Goal: Information Seeking & Learning: Learn about a topic

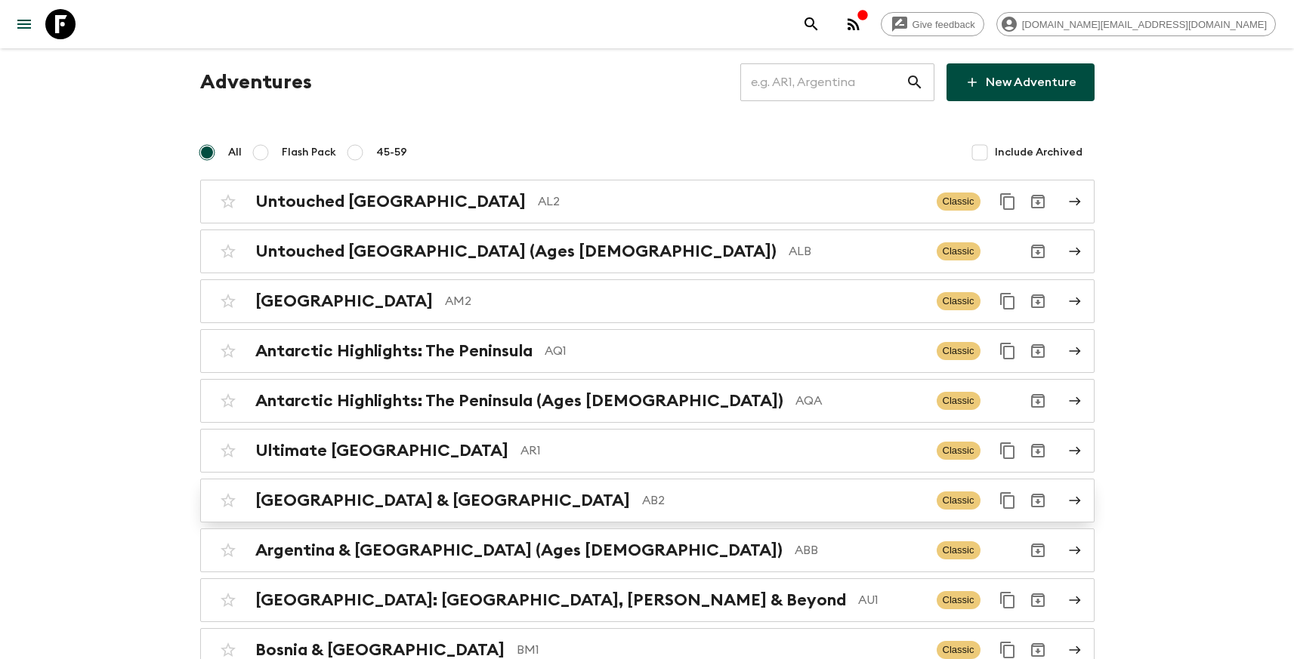
scroll to position [43, 0]
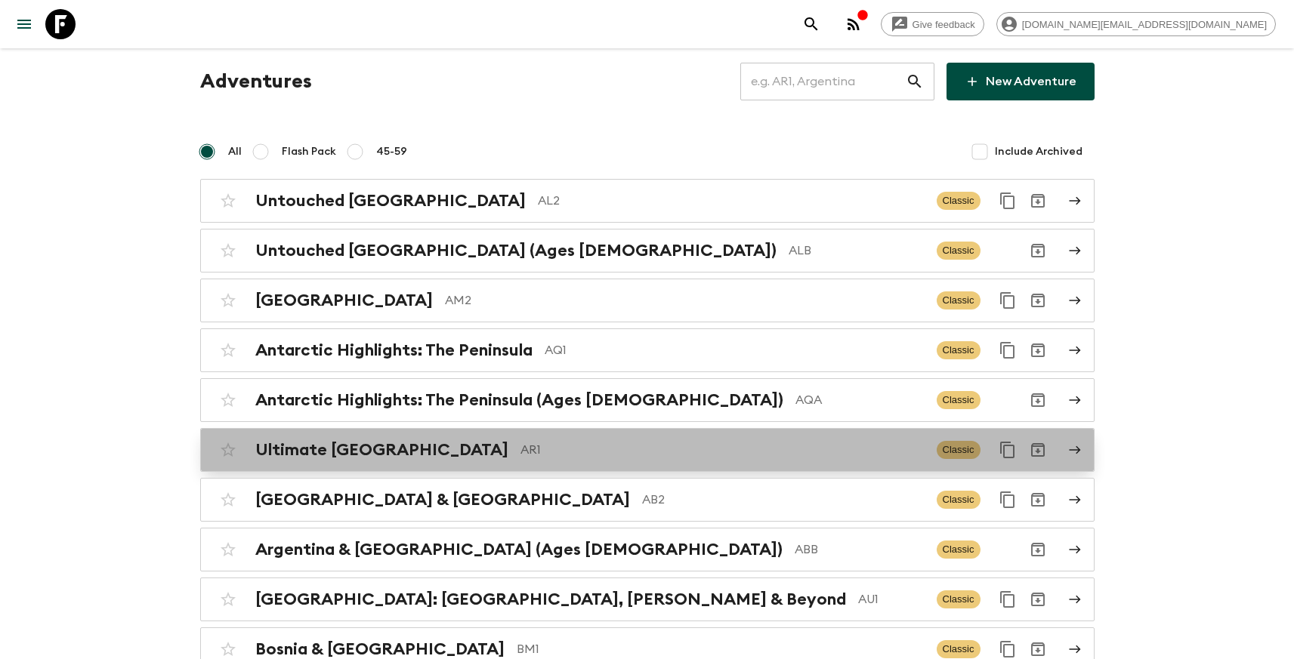
click at [520, 454] on p "AR1" at bounding box center [722, 450] width 404 height 18
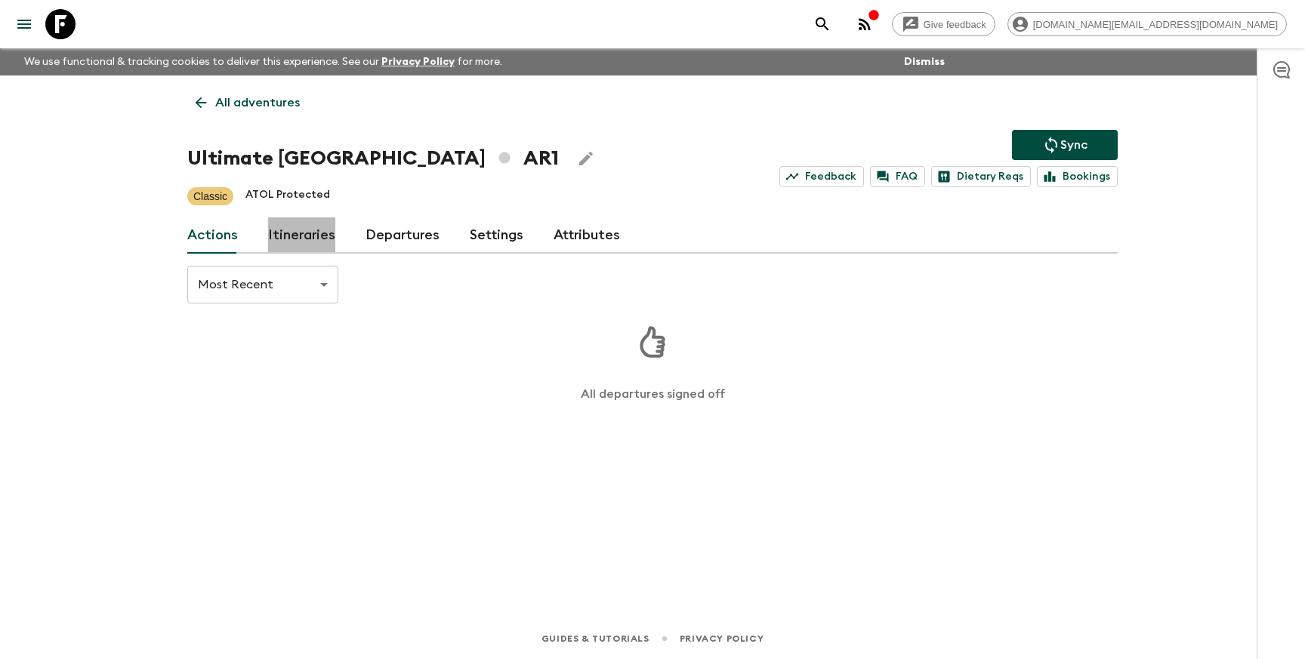
click at [301, 239] on link "Itineraries" at bounding box center [301, 236] width 67 height 36
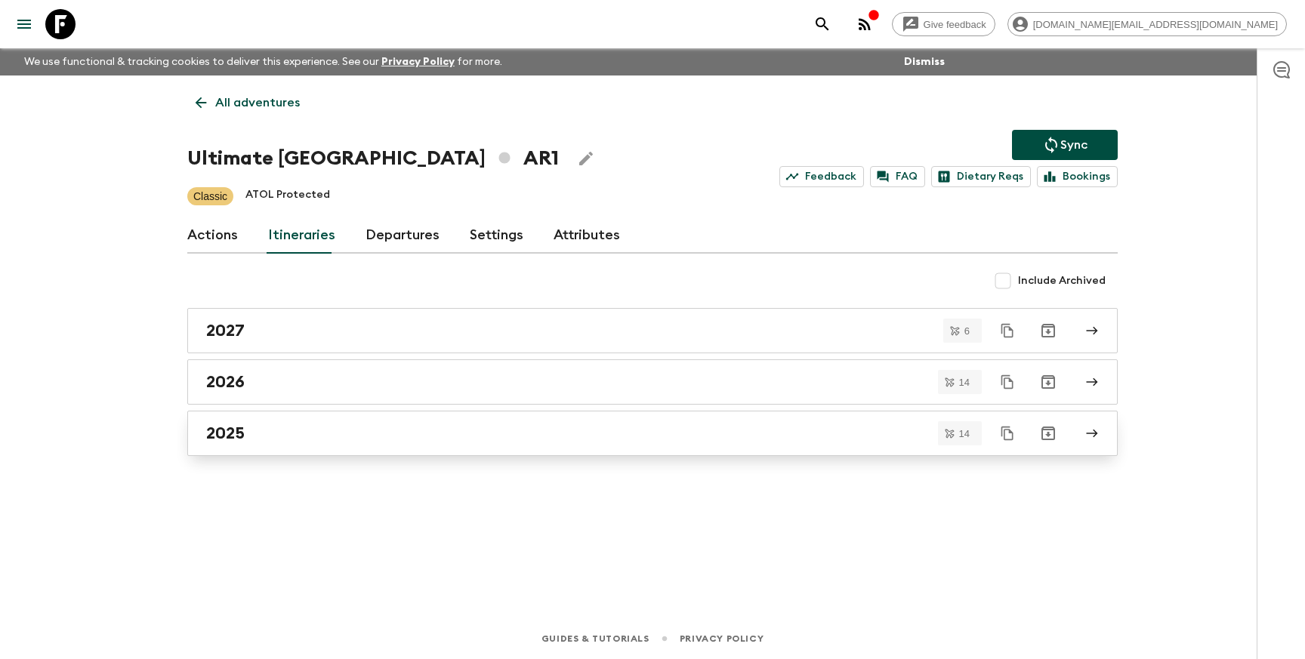
click at [315, 436] on div "2025" at bounding box center [638, 434] width 864 height 20
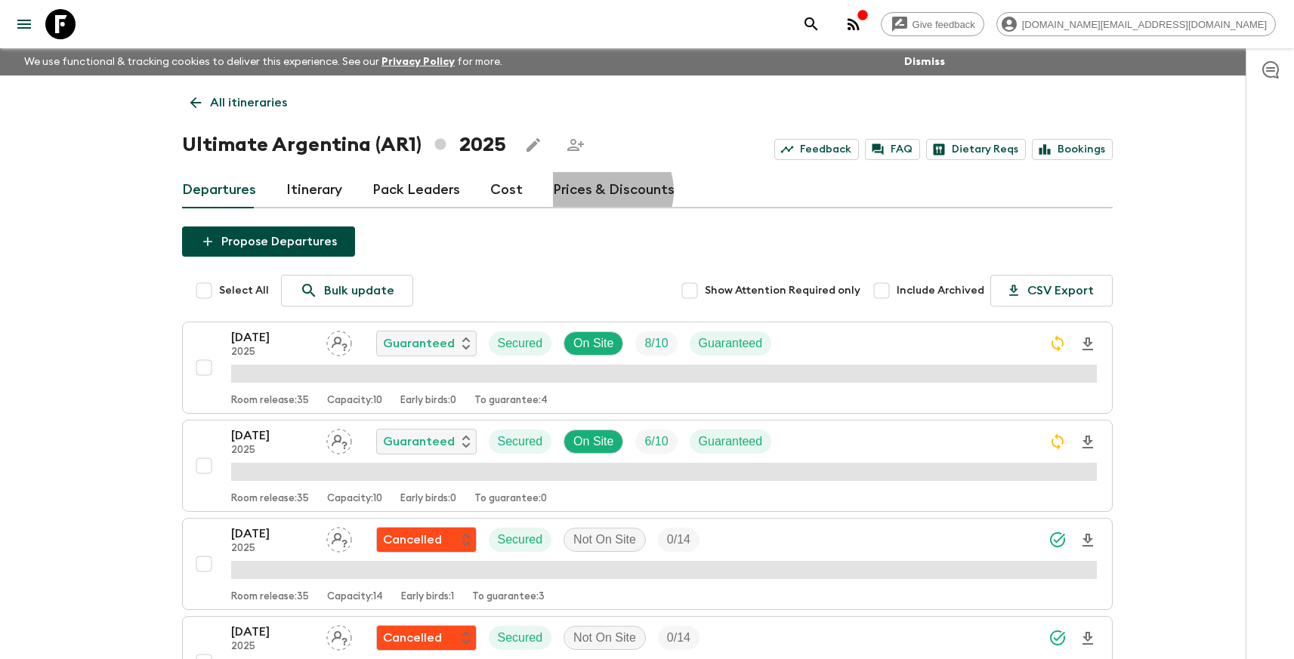
click at [601, 191] on link "Prices & Discounts" at bounding box center [614, 190] width 122 height 36
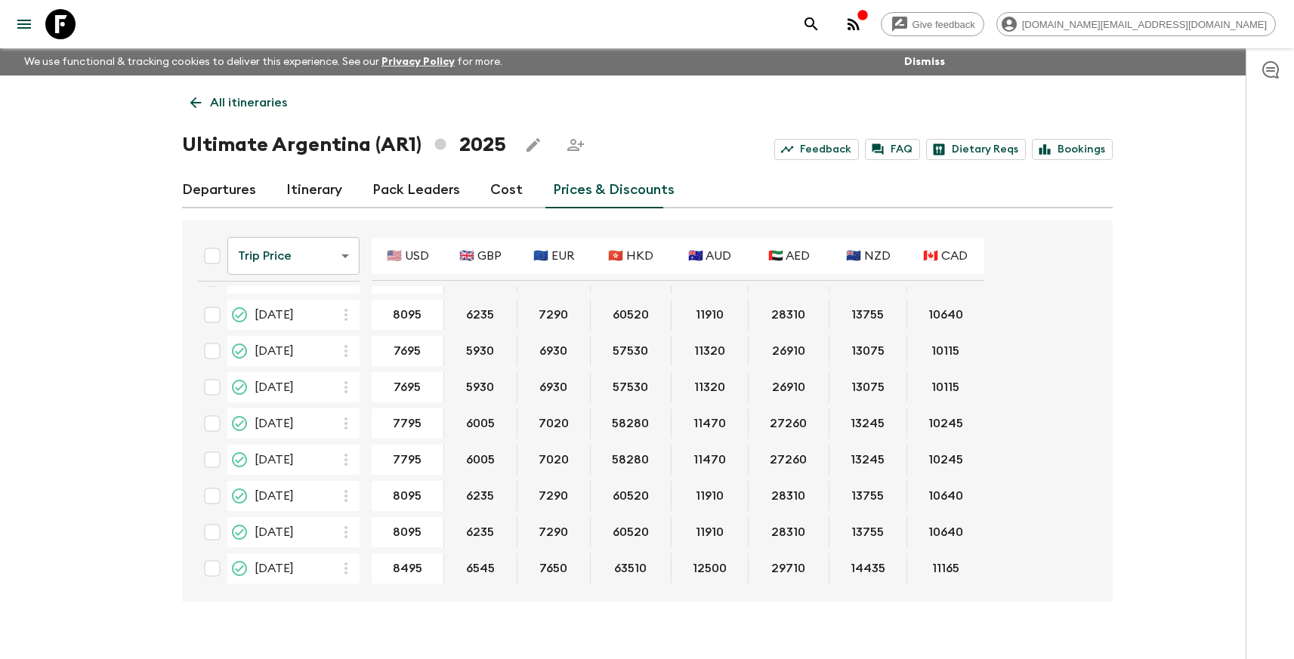
click at [235, 103] on p "All itineraries" at bounding box center [248, 103] width 77 height 18
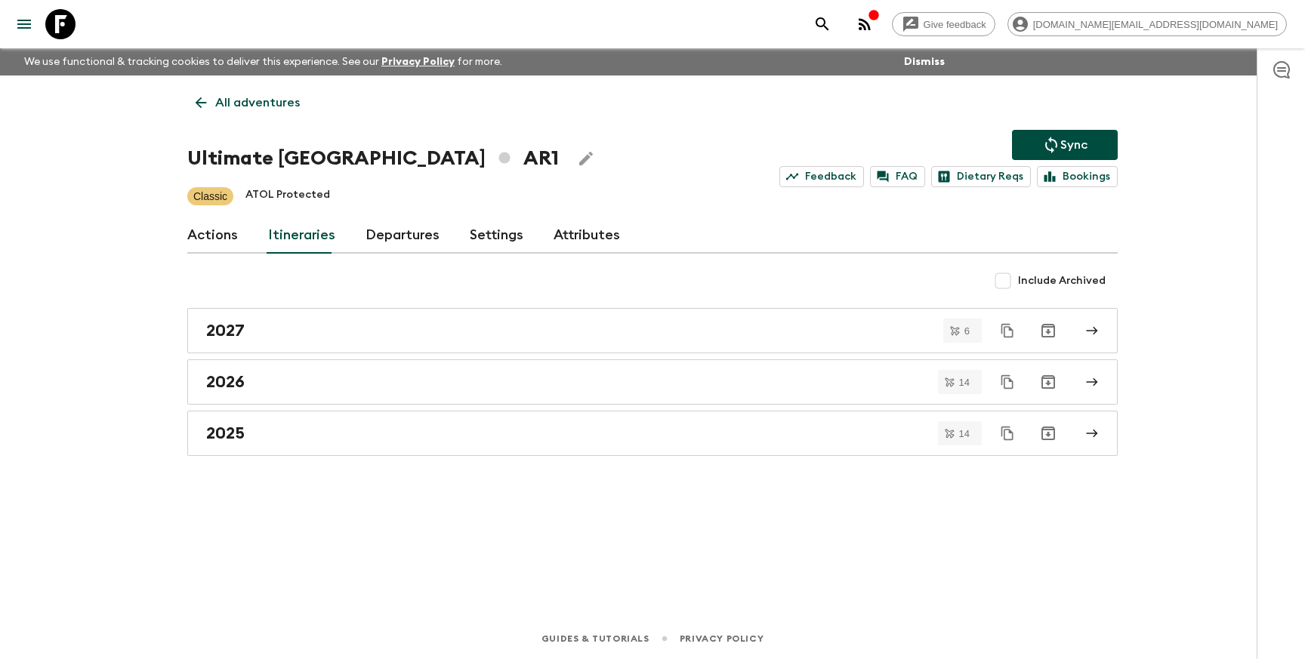
click at [1010, 287] on input "Include Archived" at bounding box center [1003, 281] width 30 height 30
checkbox input "true"
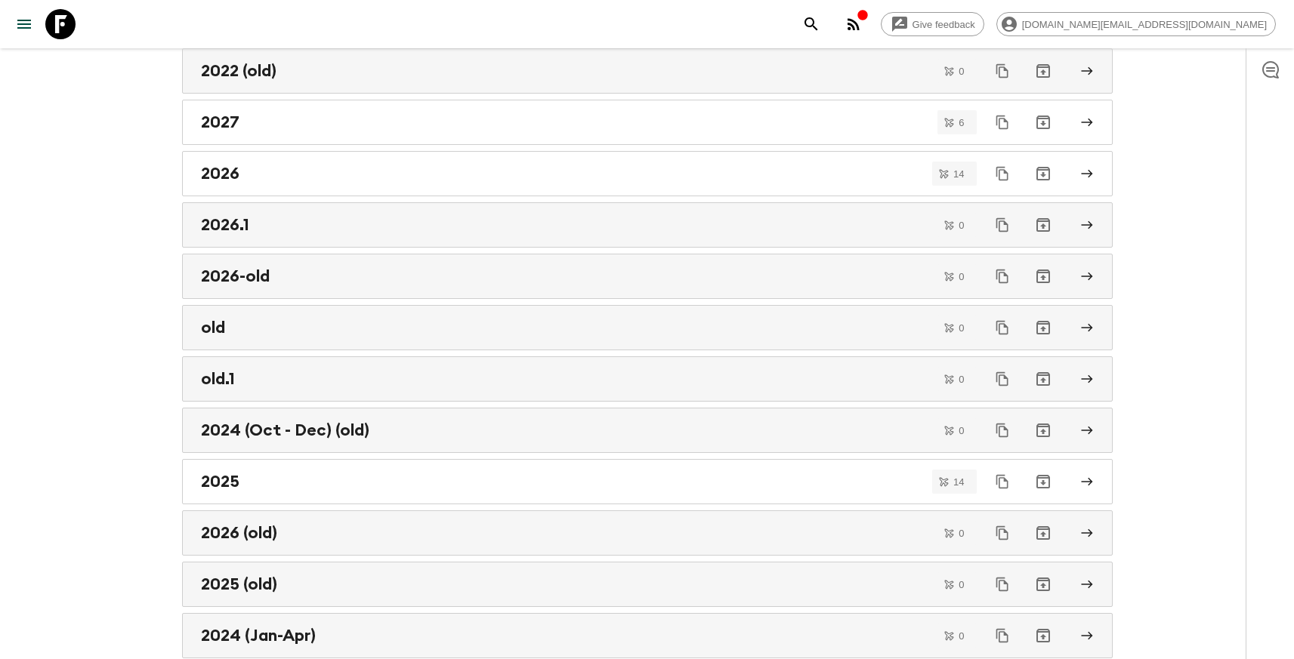
scroll to position [445, 0]
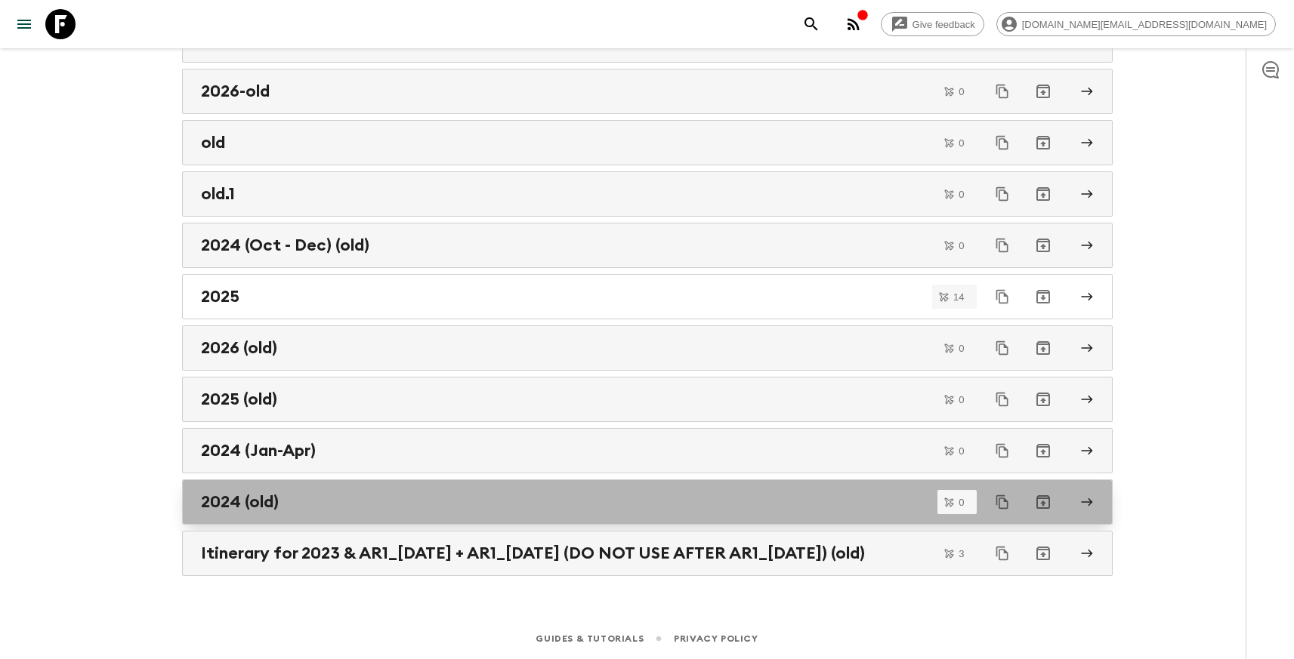
click at [343, 500] on div "2024 (old)" at bounding box center [633, 502] width 864 height 20
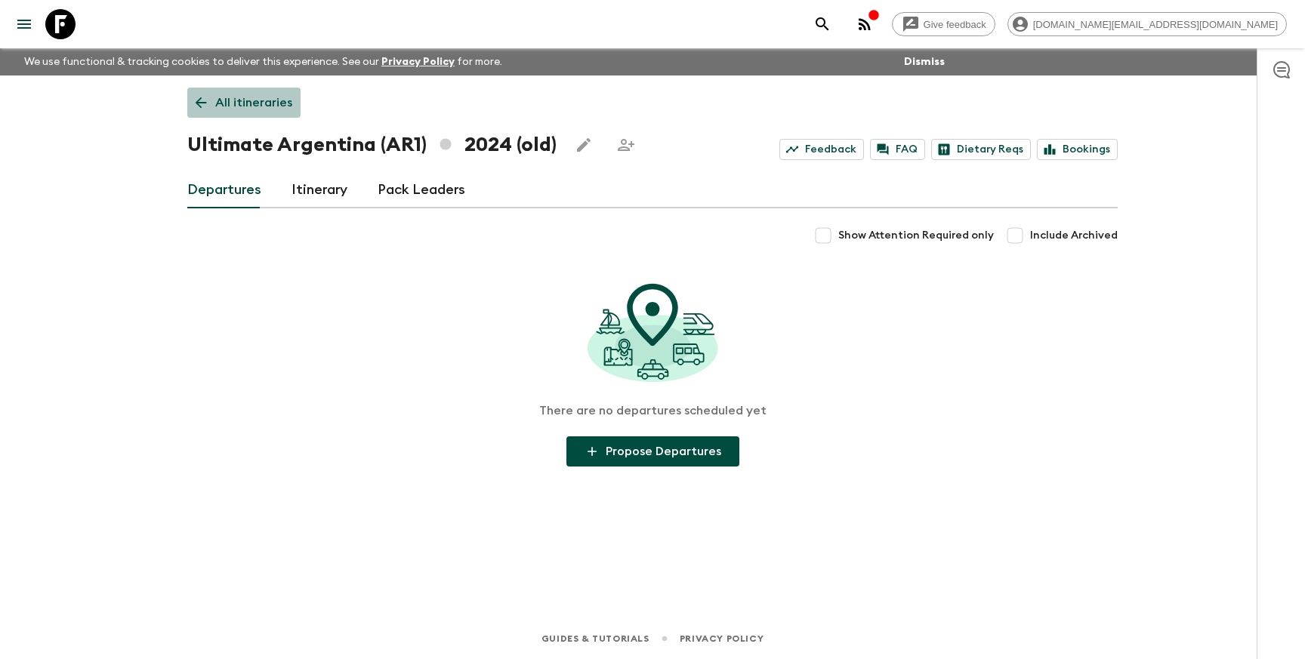
click at [223, 107] on p "All itineraries" at bounding box center [253, 103] width 77 height 18
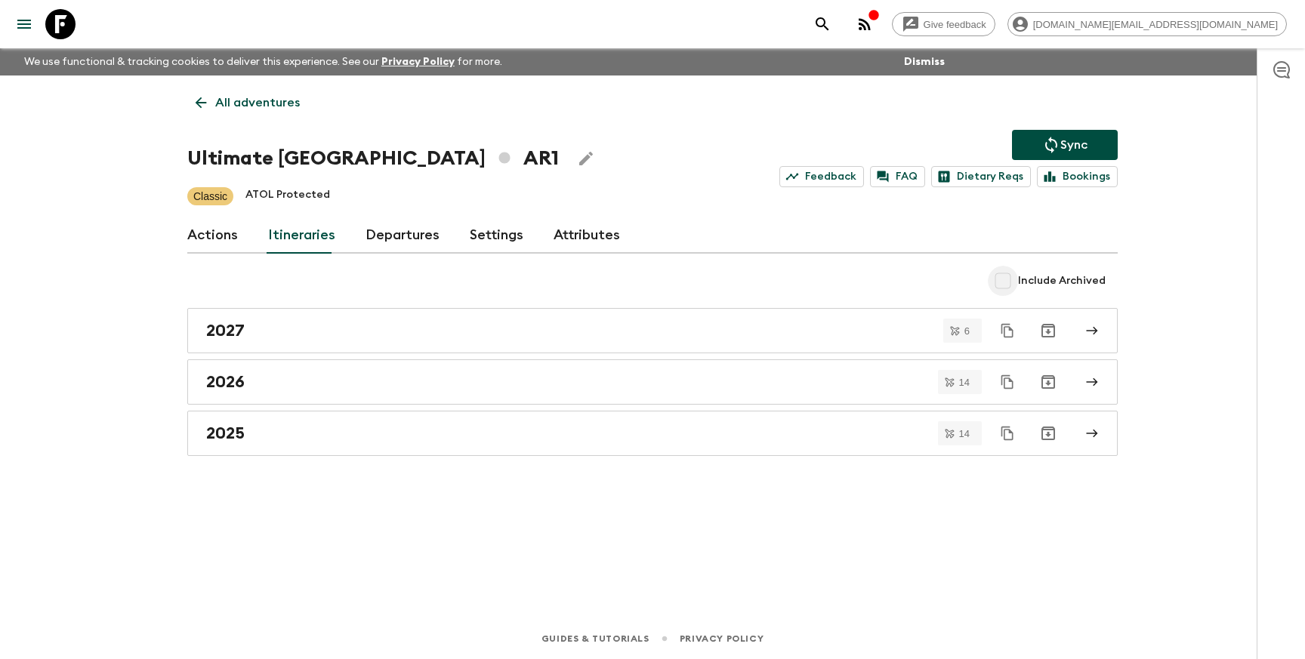
click at [1009, 285] on input "Include Archived" at bounding box center [1003, 281] width 30 height 30
checkbox input "true"
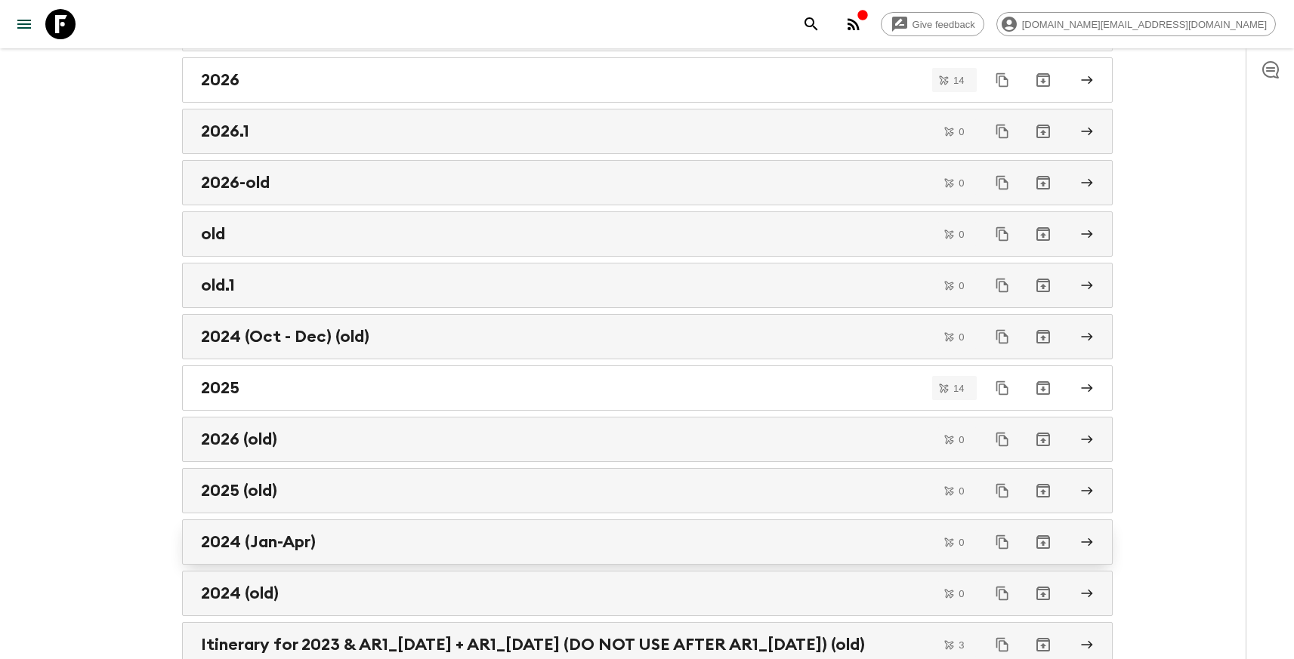
scroll to position [361, 0]
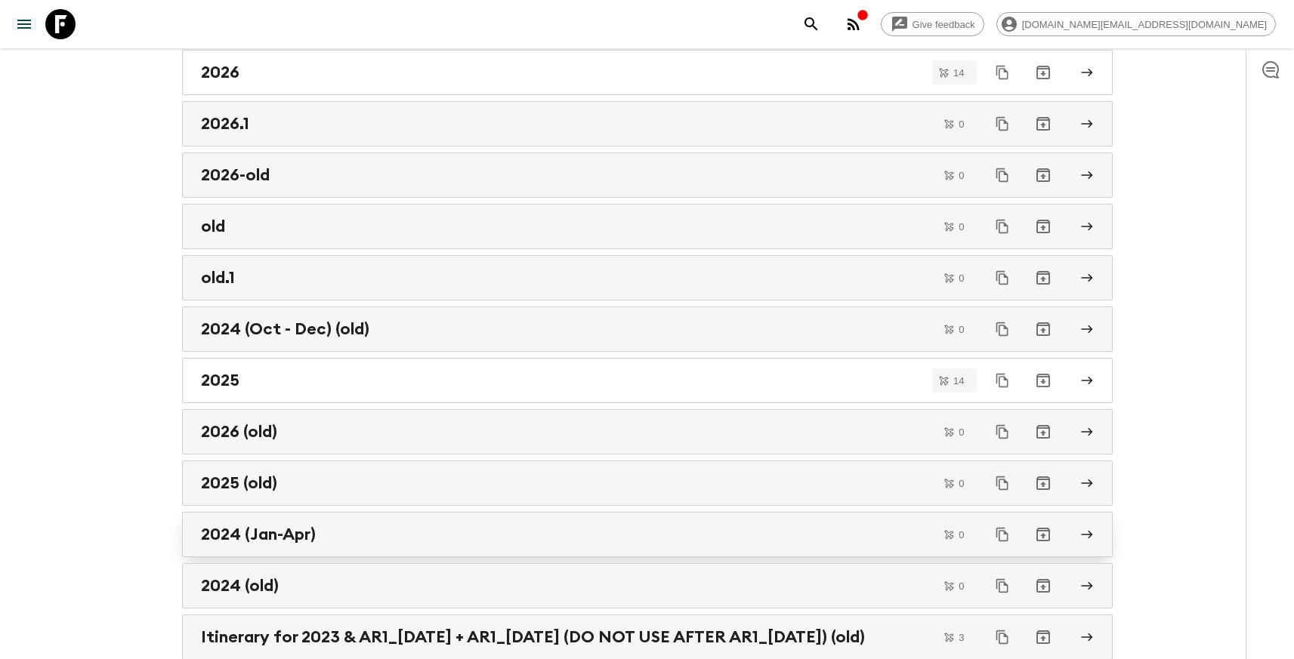
click at [436, 544] on link "2024 (Jan-Apr)" at bounding box center [647, 534] width 931 height 45
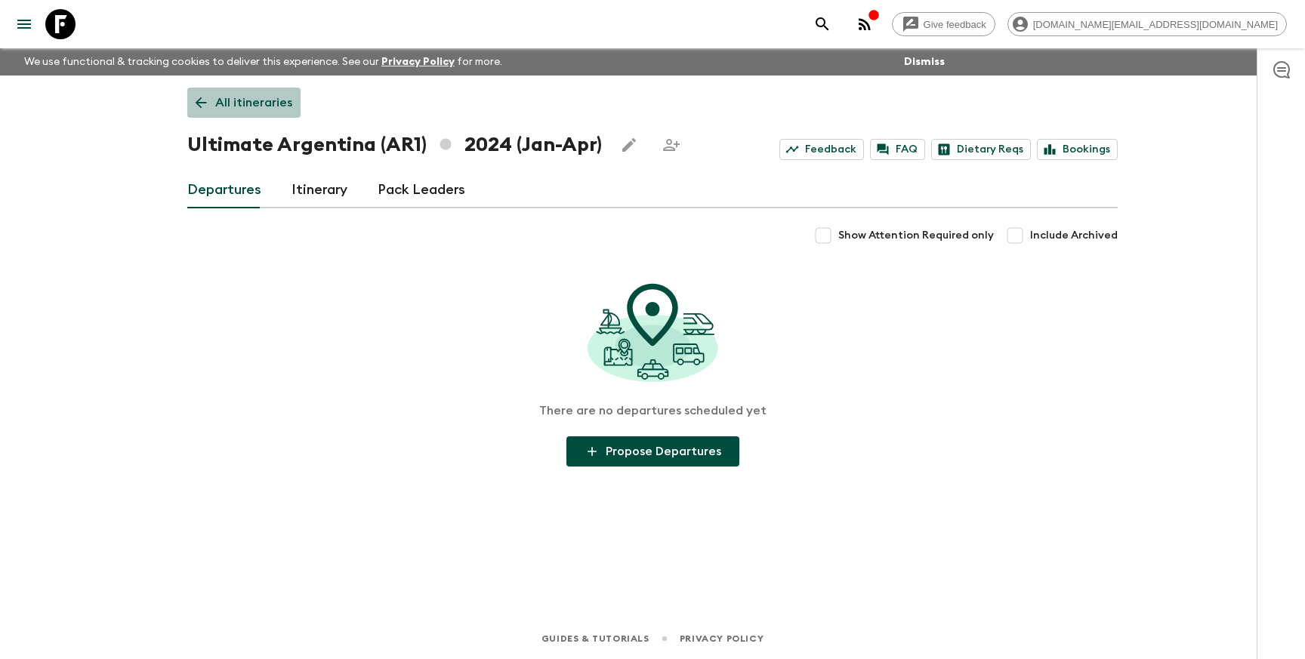
click at [254, 100] on p "All itineraries" at bounding box center [253, 103] width 77 height 18
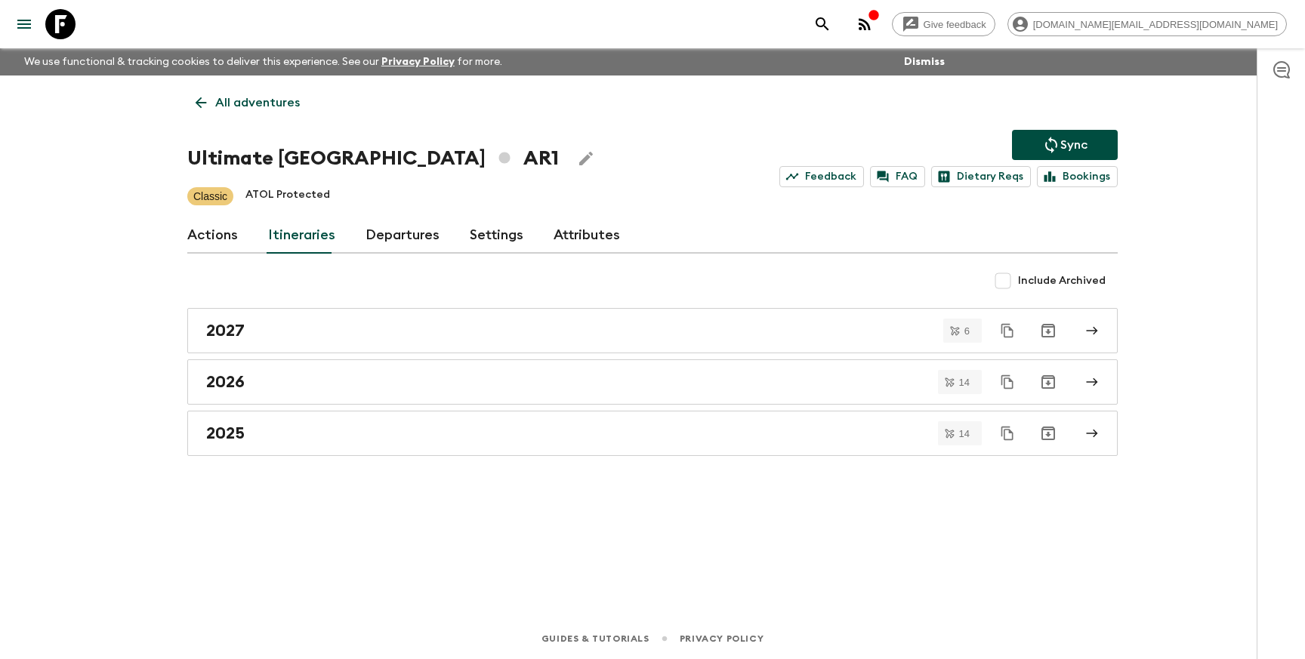
click at [1009, 279] on input "Include Archived" at bounding box center [1003, 281] width 30 height 30
checkbox input "true"
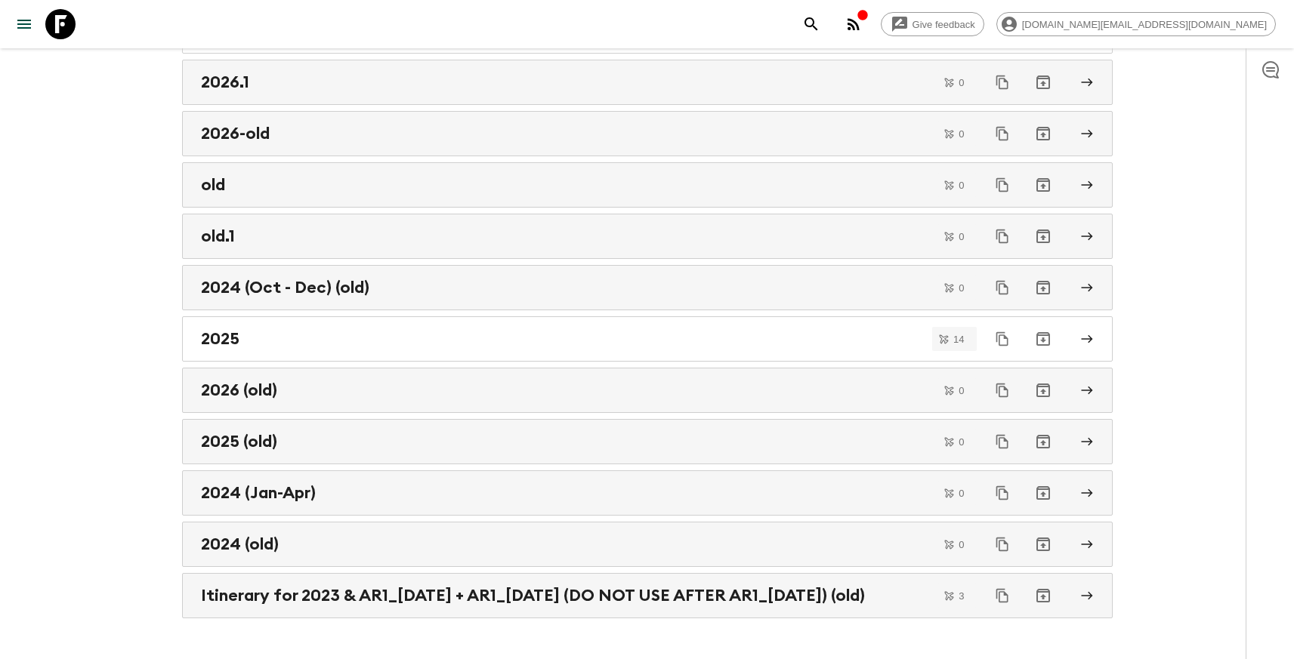
scroll to position [392, 0]
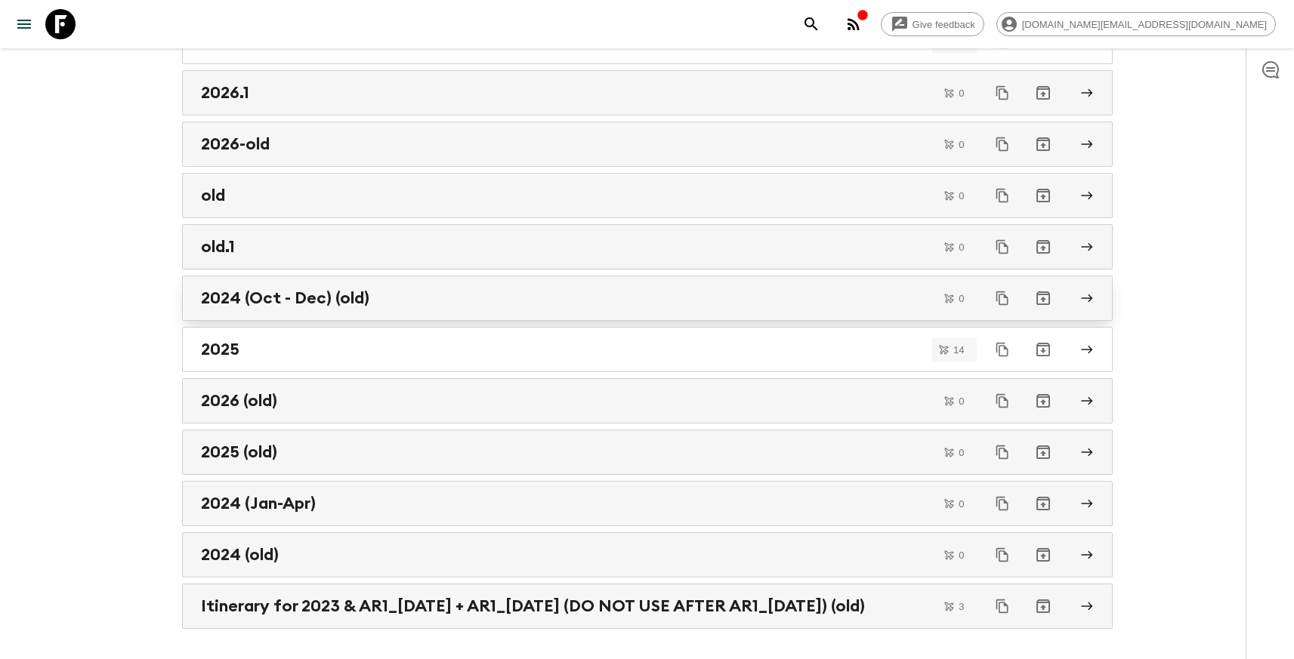
click at [435, 292] on div "2024 (Oct - Dec) (old)" at bounding box center [633, 299] width 864 height 20
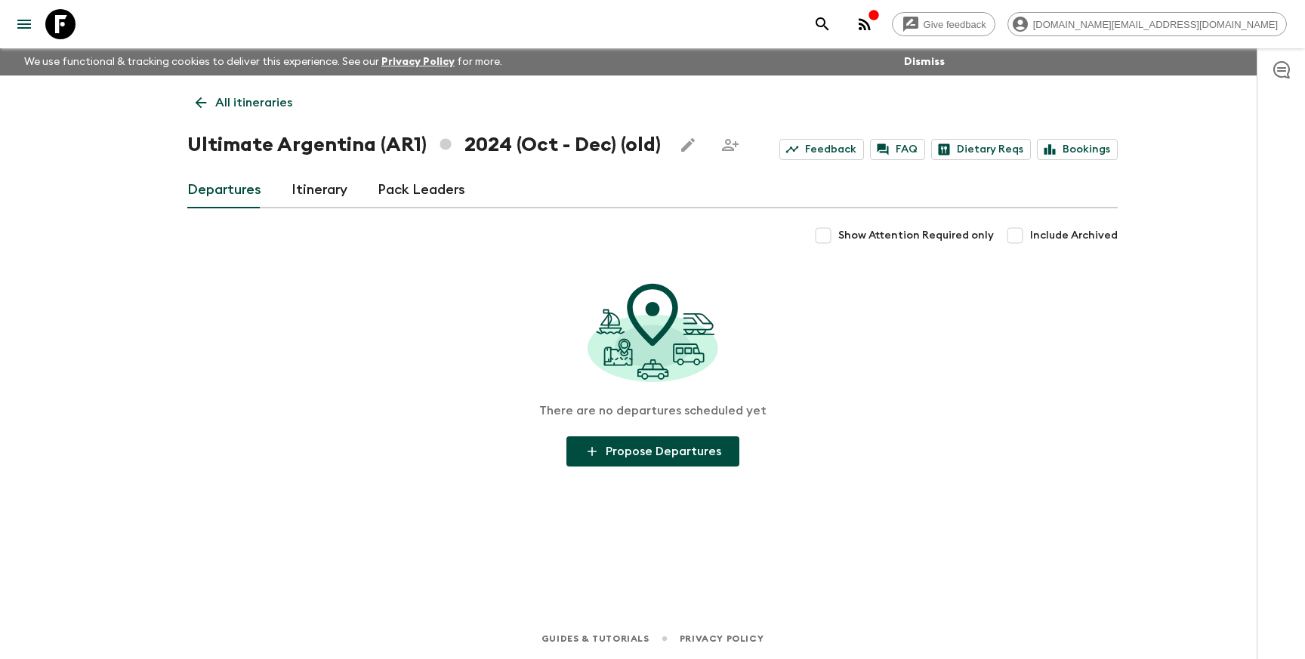
click at [247, 100] on p "All itineraries" at bounding box center [253, 103] width 77 height 18
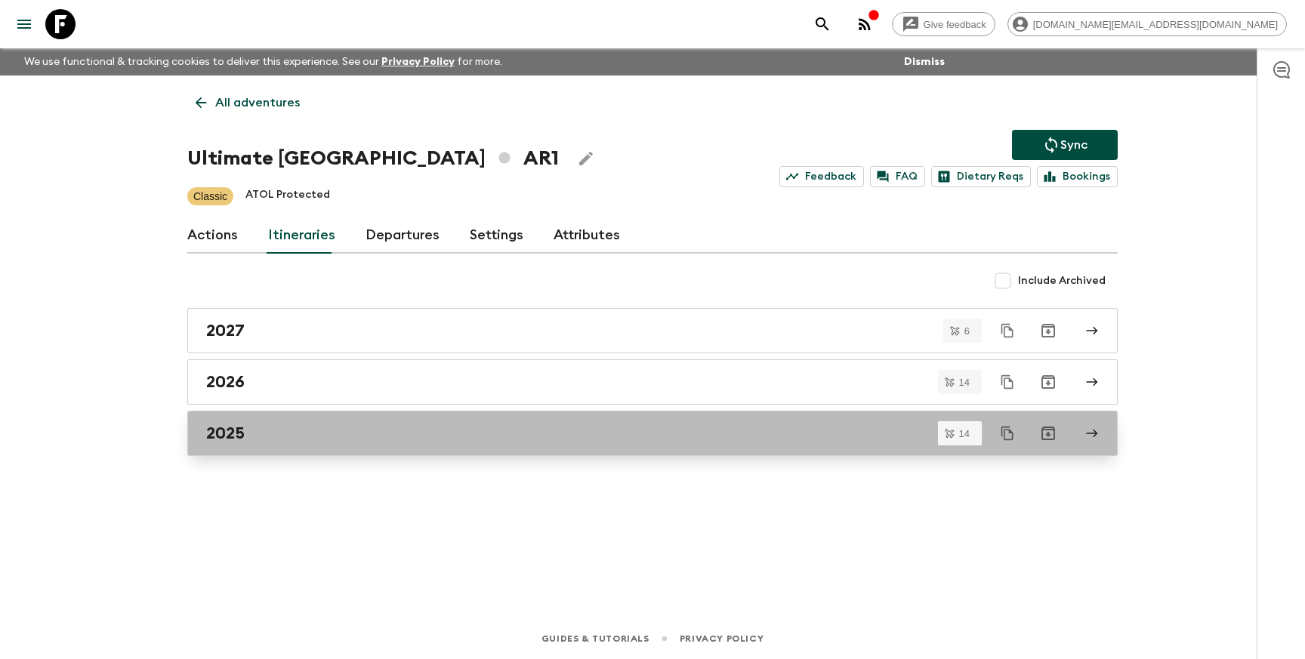
click at [327, 423] on link "2025" at bounding box center [652, 433] width 931 height 45
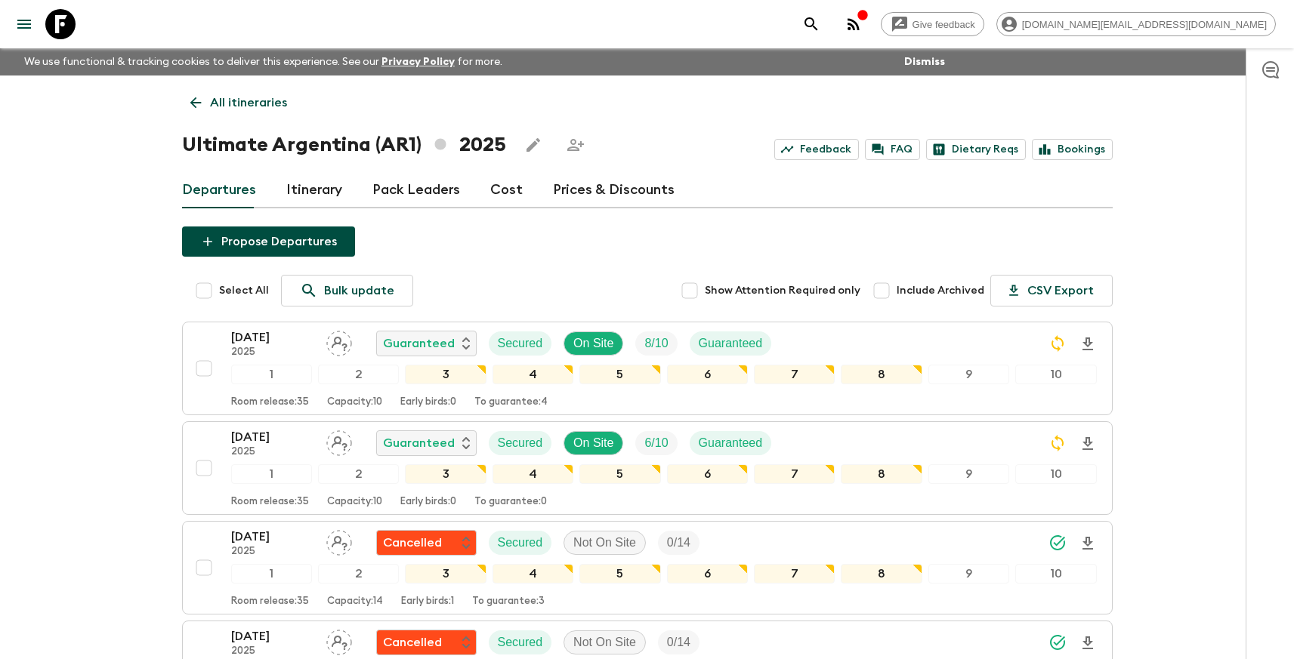
click at [887, 292] on input "Include Archived" at bounding box center [881, 291] width 30 height 30
checkbox input "true"
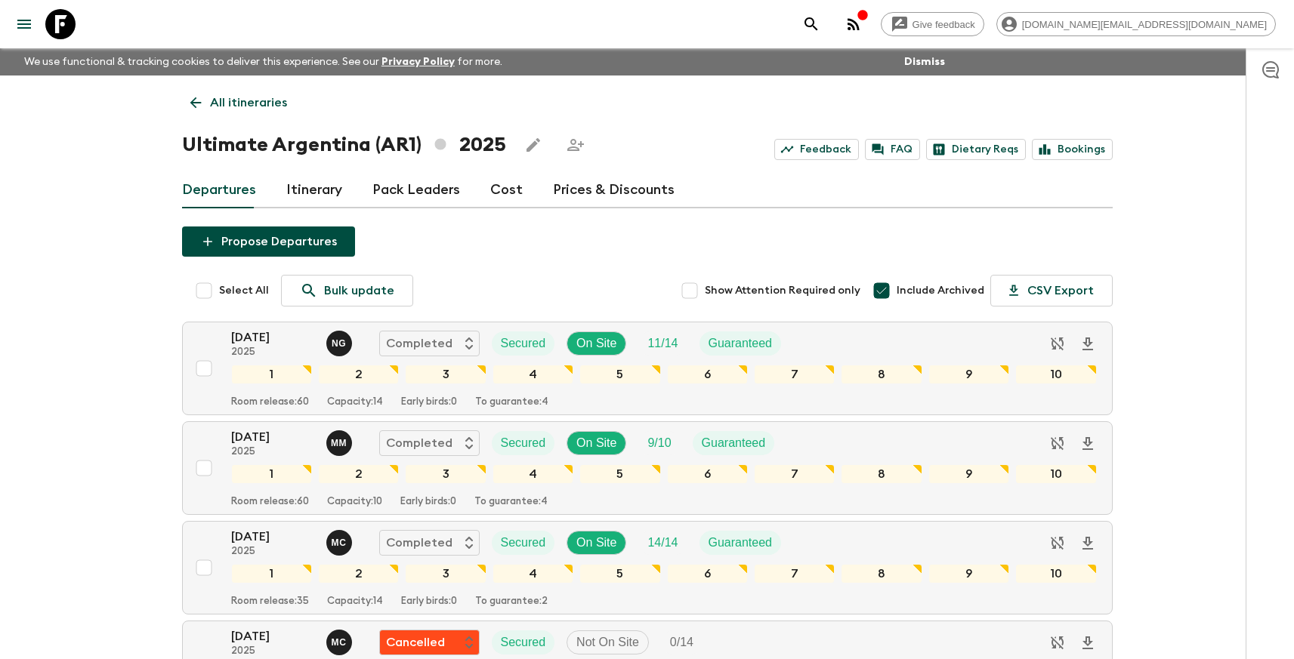
click at [501, 190] on link "Cost" at bounding box center [506, 190] width 32 height 36
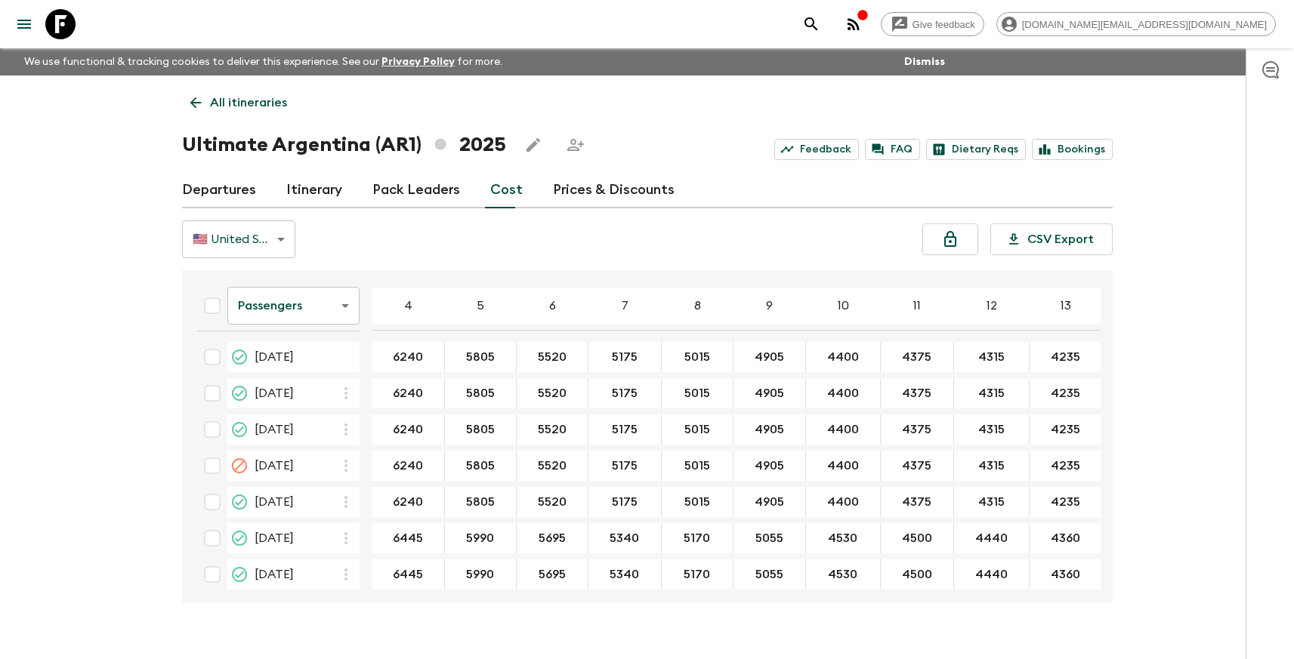
click at [647, 188] on link "Prices & Discounts" at bounding box center [614, 190] width 122 height 36
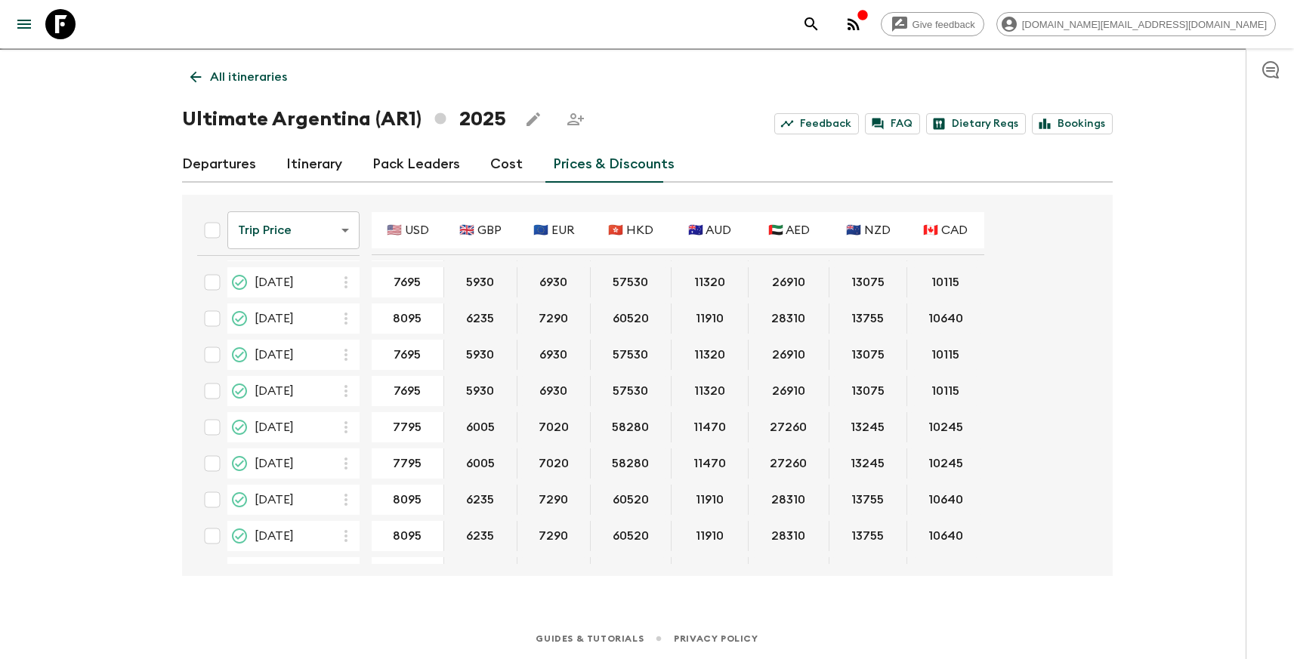
scroll to position [391, 0]
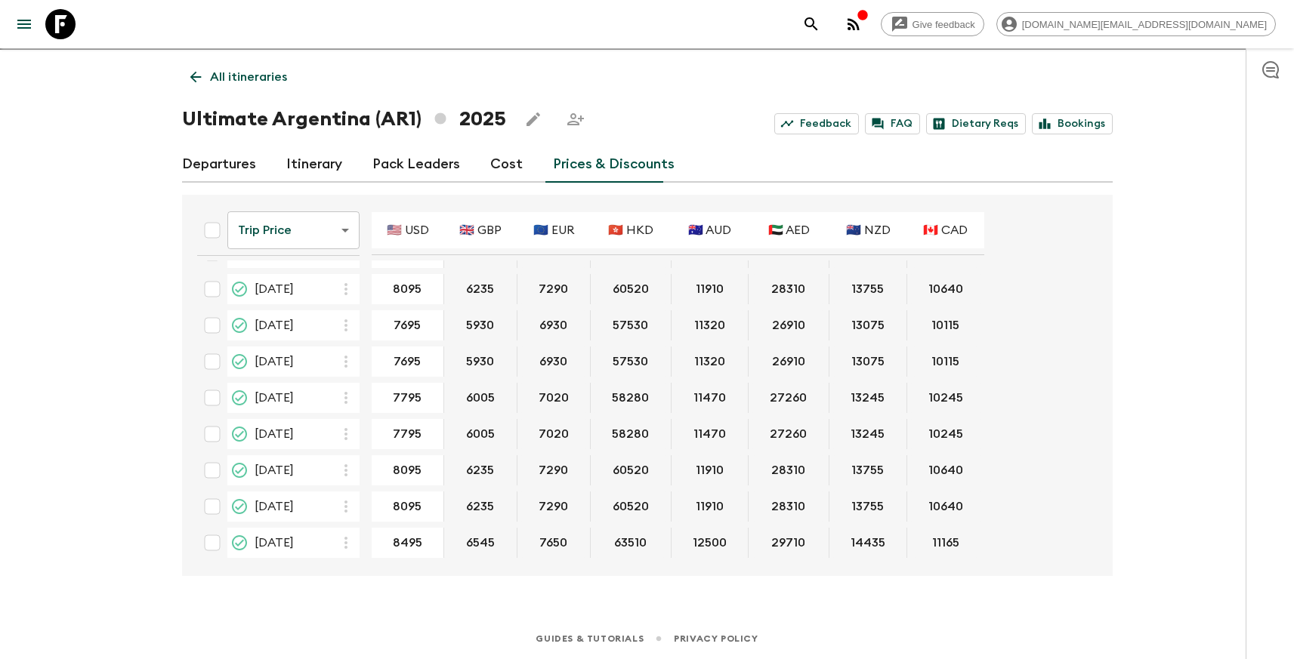
click at [212, 75] on p "All itineraries" at bounding box center [248, 77] width 77 height 18
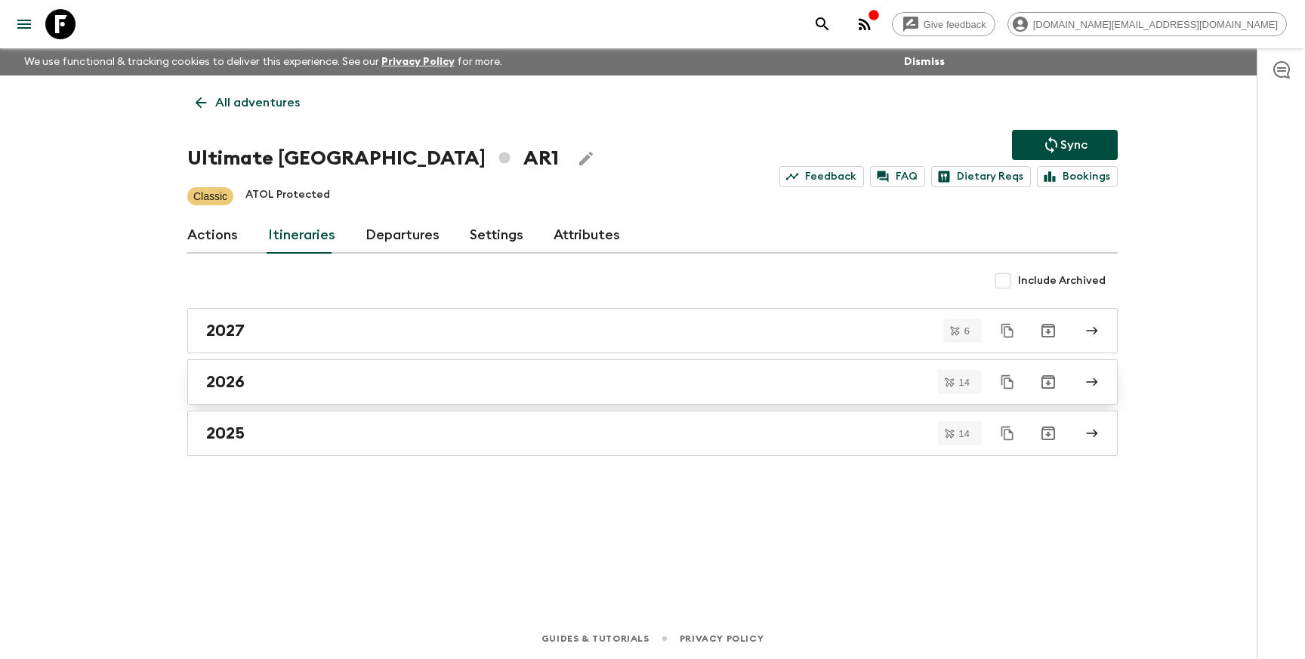
click at [304, 393] on link "2026" at bounding box center [652, 382] width 931 height 45
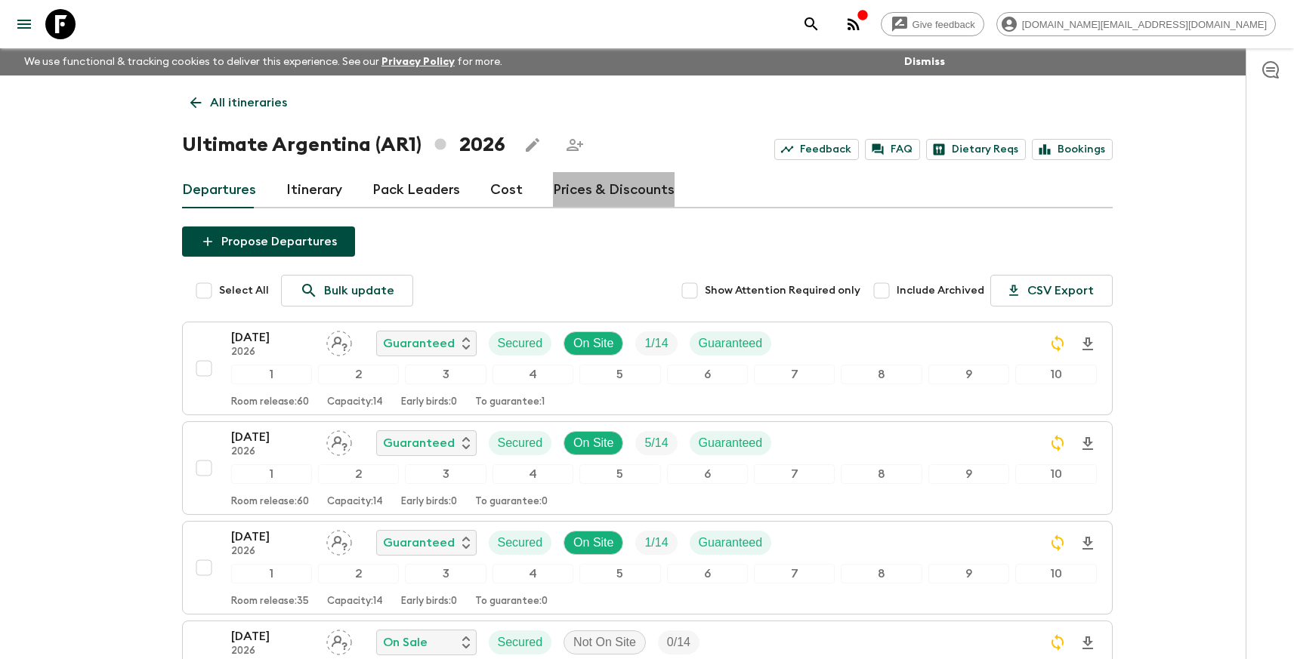
click at [606, 189] on link "Prices & Discounts" at bounding box center [614, 190] width 122 height 36
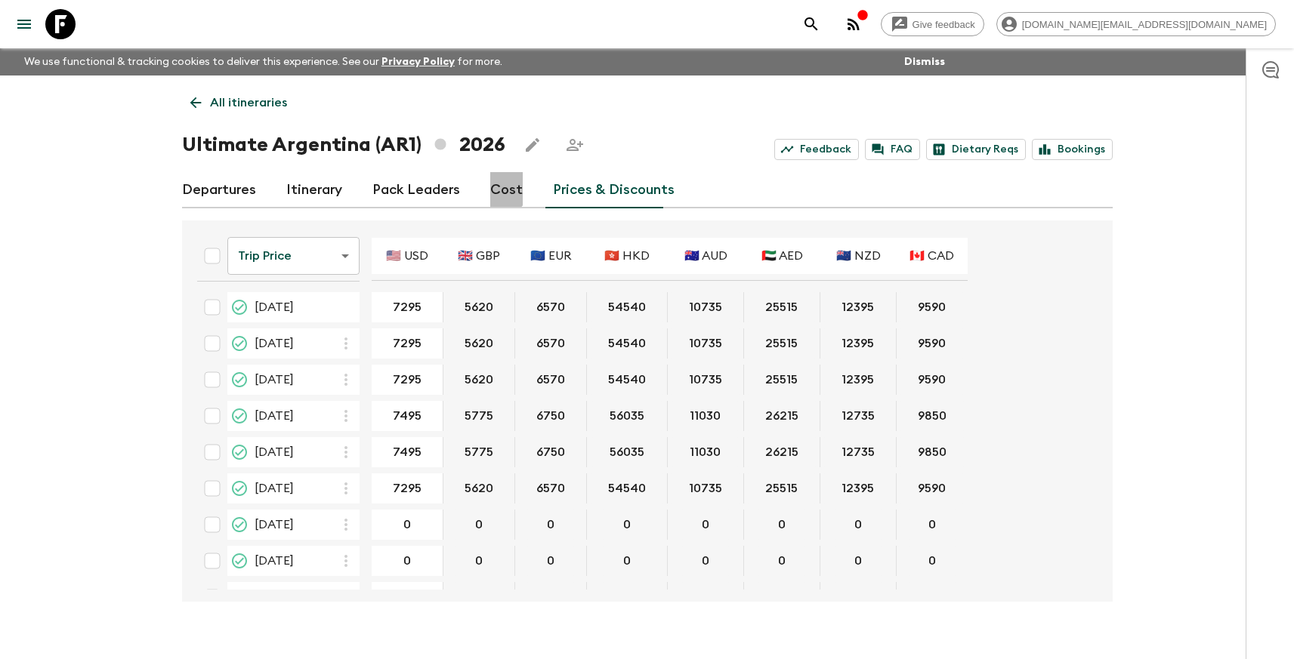
click at [497, 189] on link "Cost" at bounding box center [506, 190] width 32 height 36
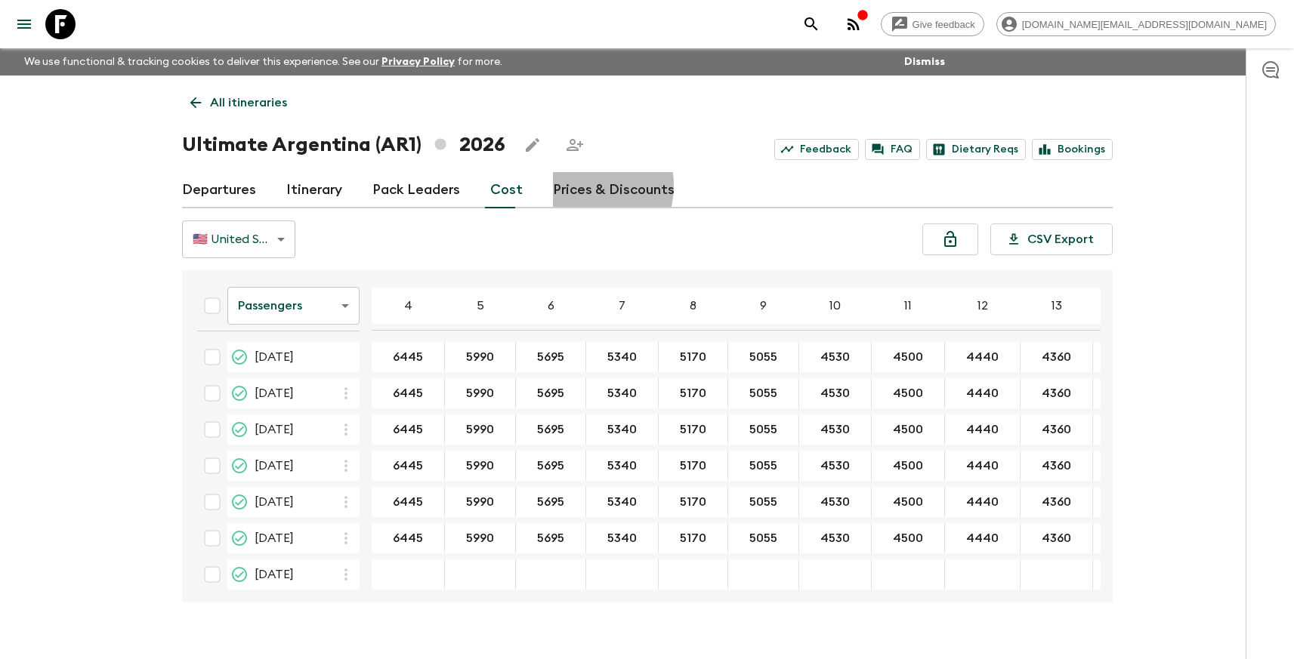
click at [577, 186] on link "Prices & Discounts" at bounding box center [614, 190] width 122 height 36
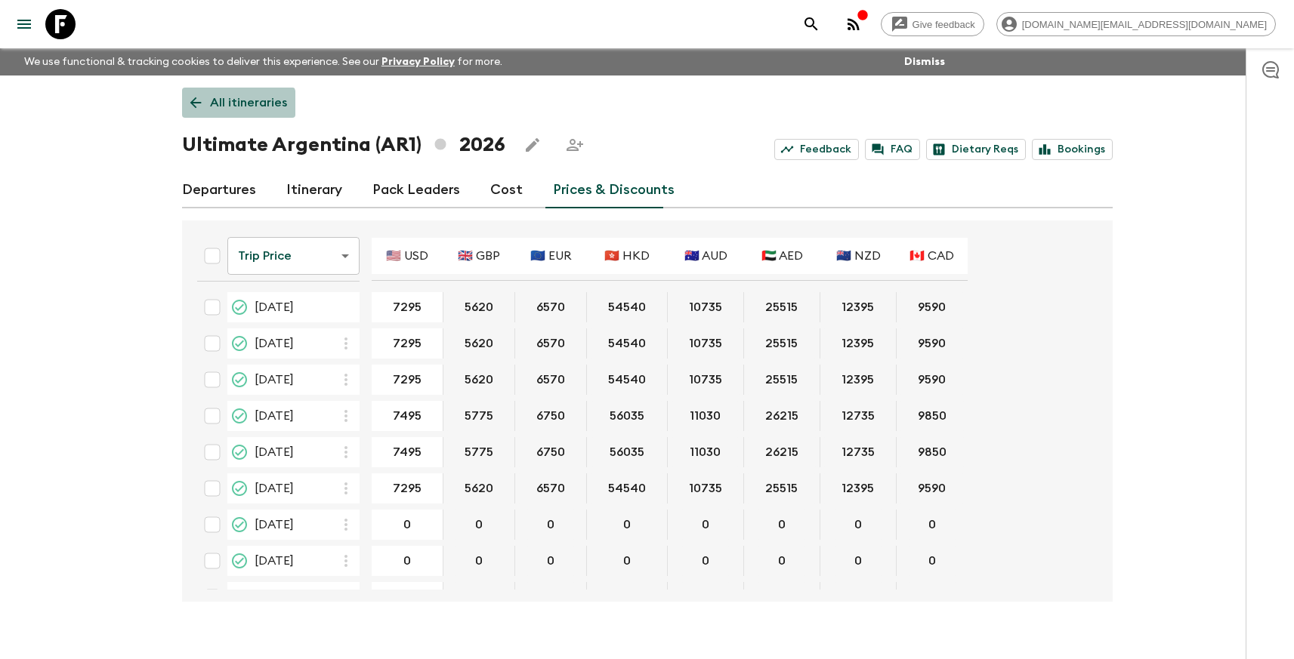
click at [236, 104] on p "All itineraries" at bounding box center [248, 103] width 77 height 18
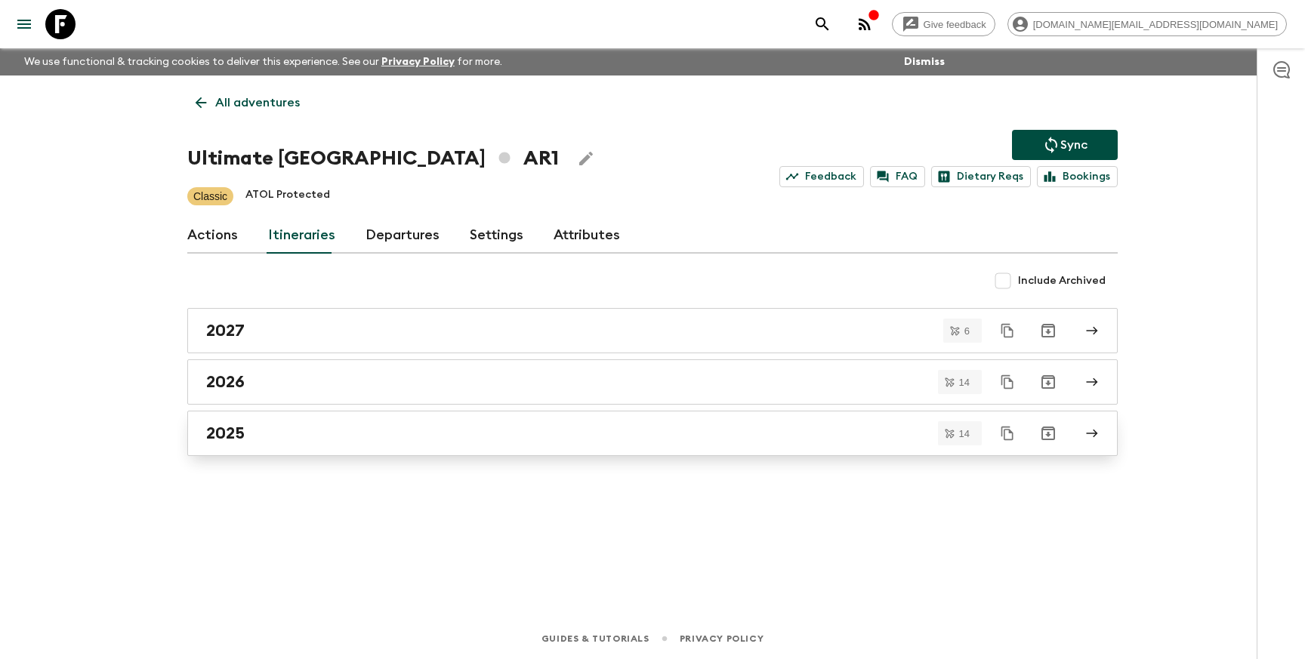
click at [354, 435] on div "2025" at bounding box center [638, 434] width 864 height 20
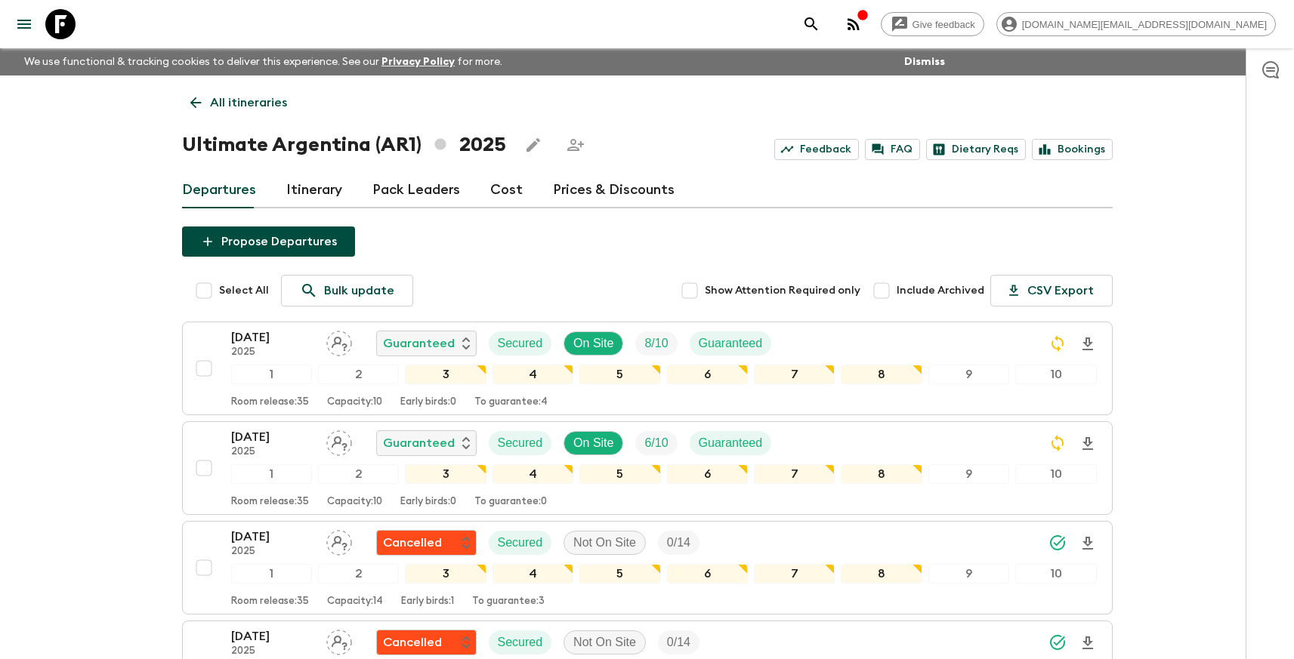
click at [502, 191] on link "Cost" at bounding box center [506, 190] width 32 height 36
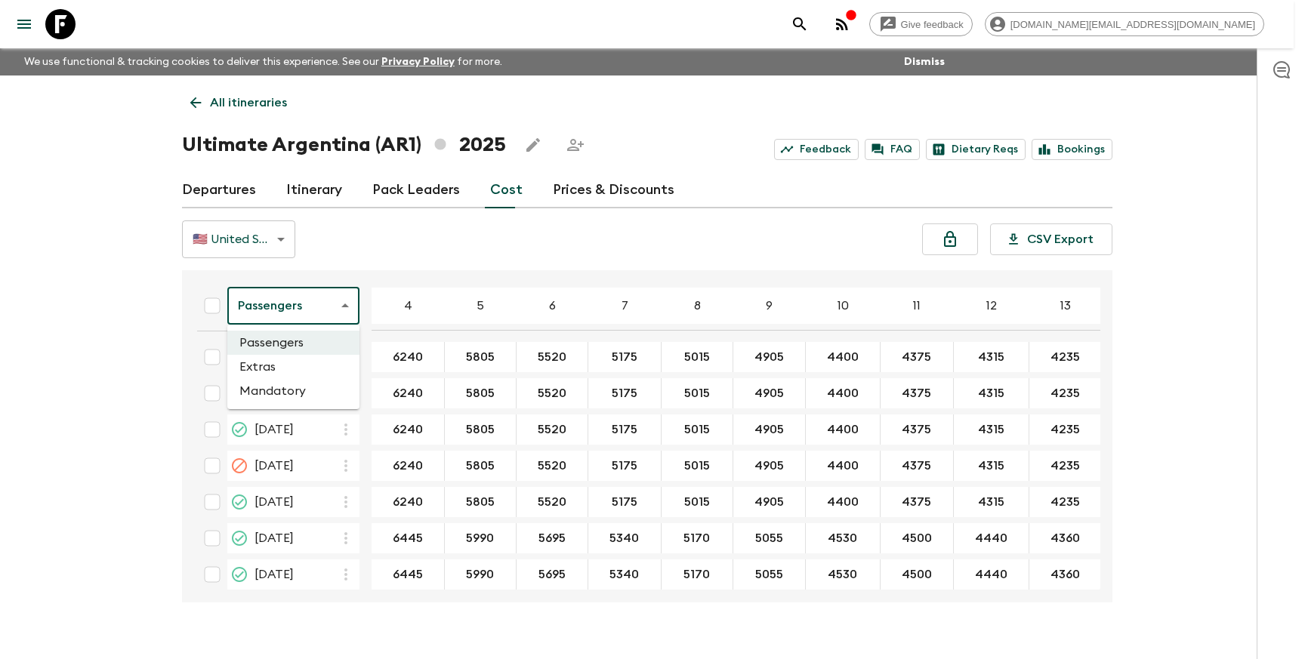
click at [282, 313] on body "Give feedback amy.de@flashpack.com We use functional & tracking cookies to deli…" at bounding box center [652, 343] width 1305 height 686
click at [292, 377] on li "Extras" at bounding box center [293, 367] width 132 height 24
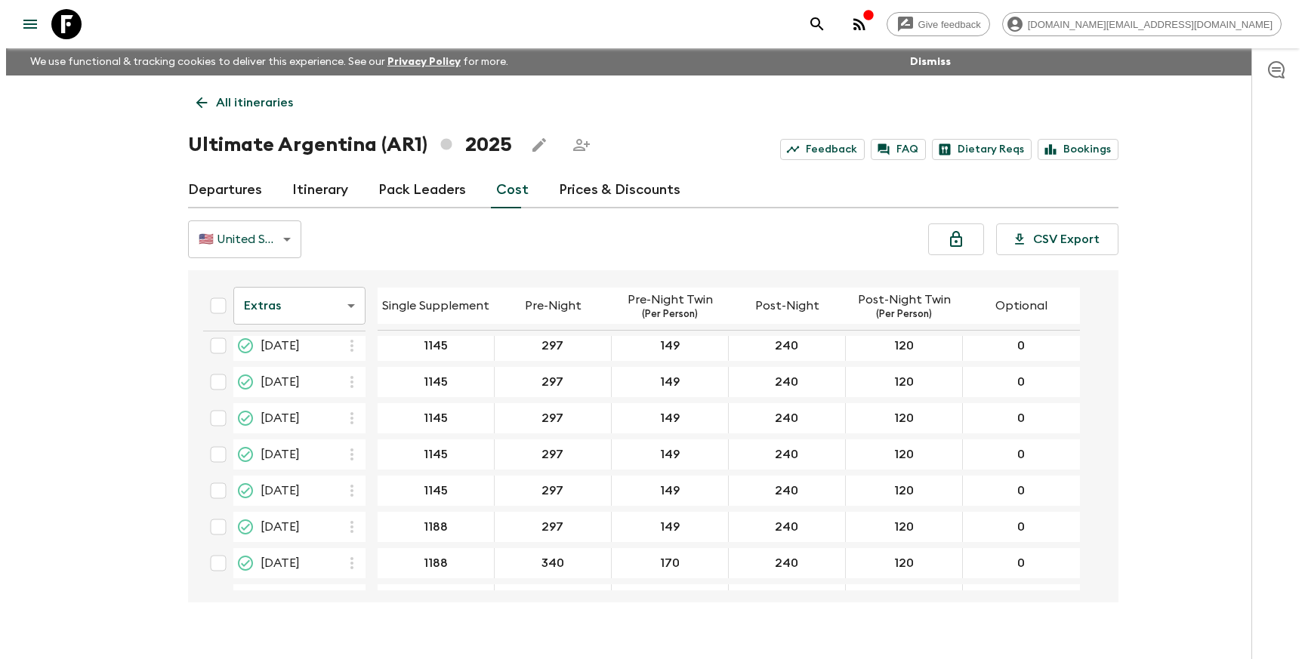
scroll to position [440, 0]
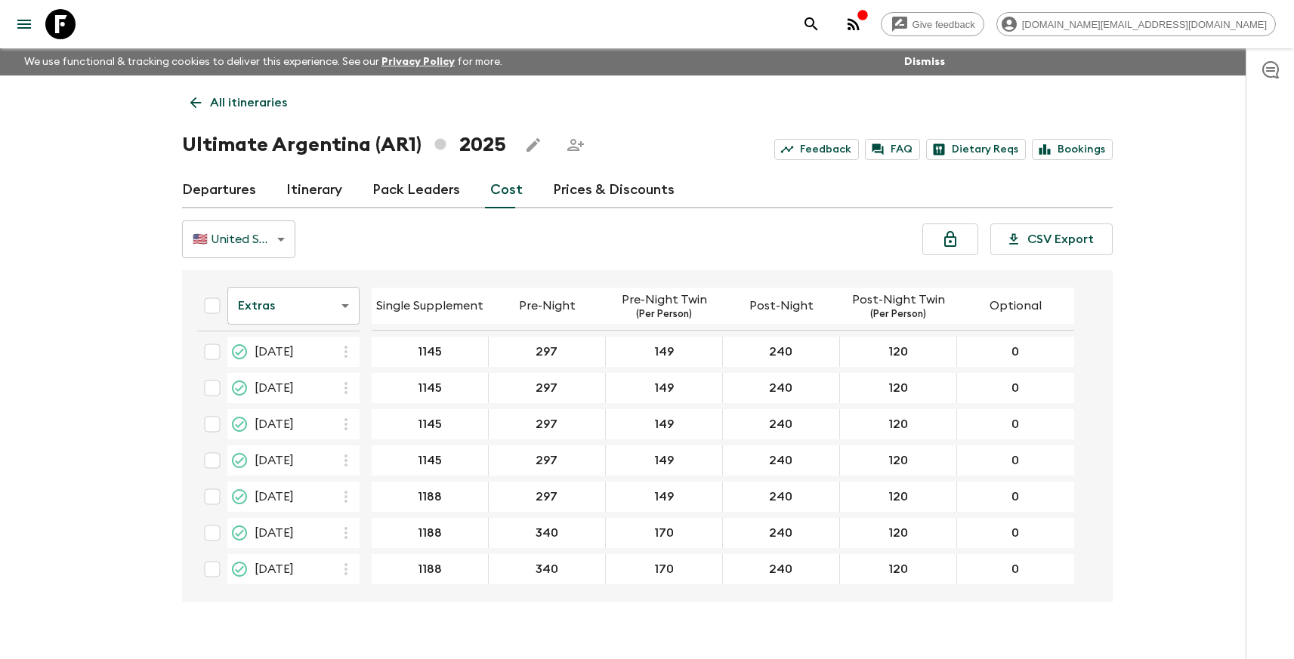
click at [66, 32] on icon at bounding box center [60, 24] width 30 height 30
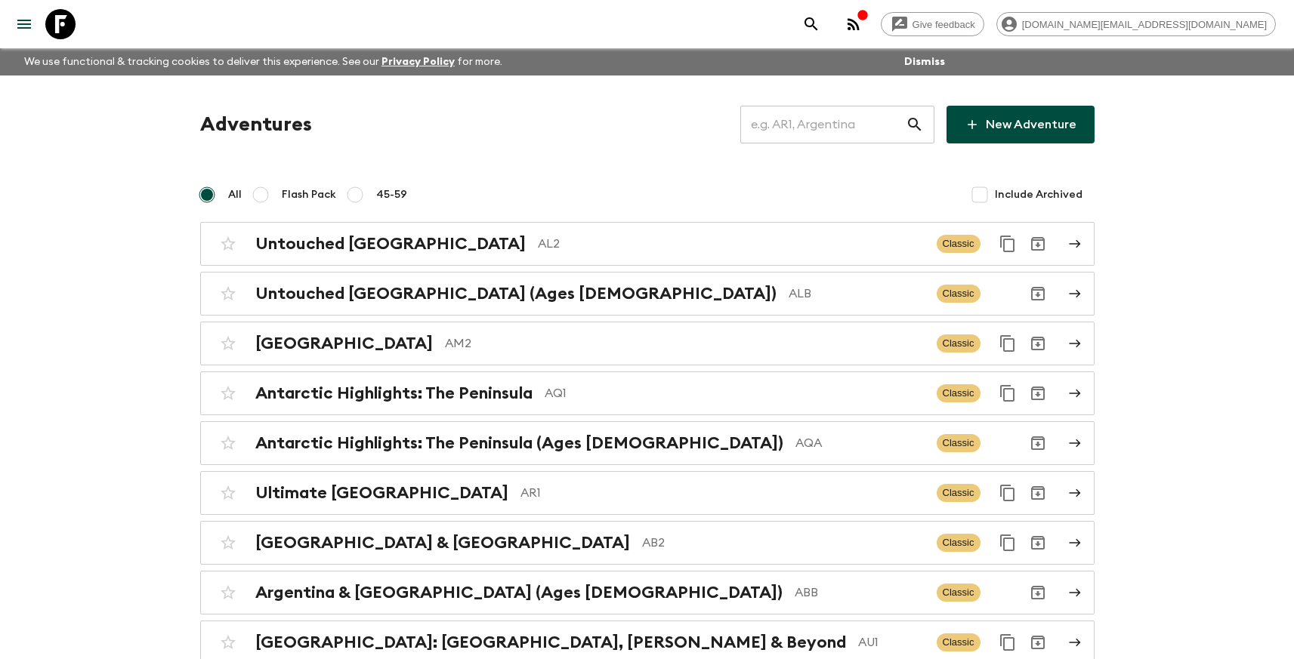
click at [832, 122] on input "text" at bounding box center [822, 124] width 165 height 42
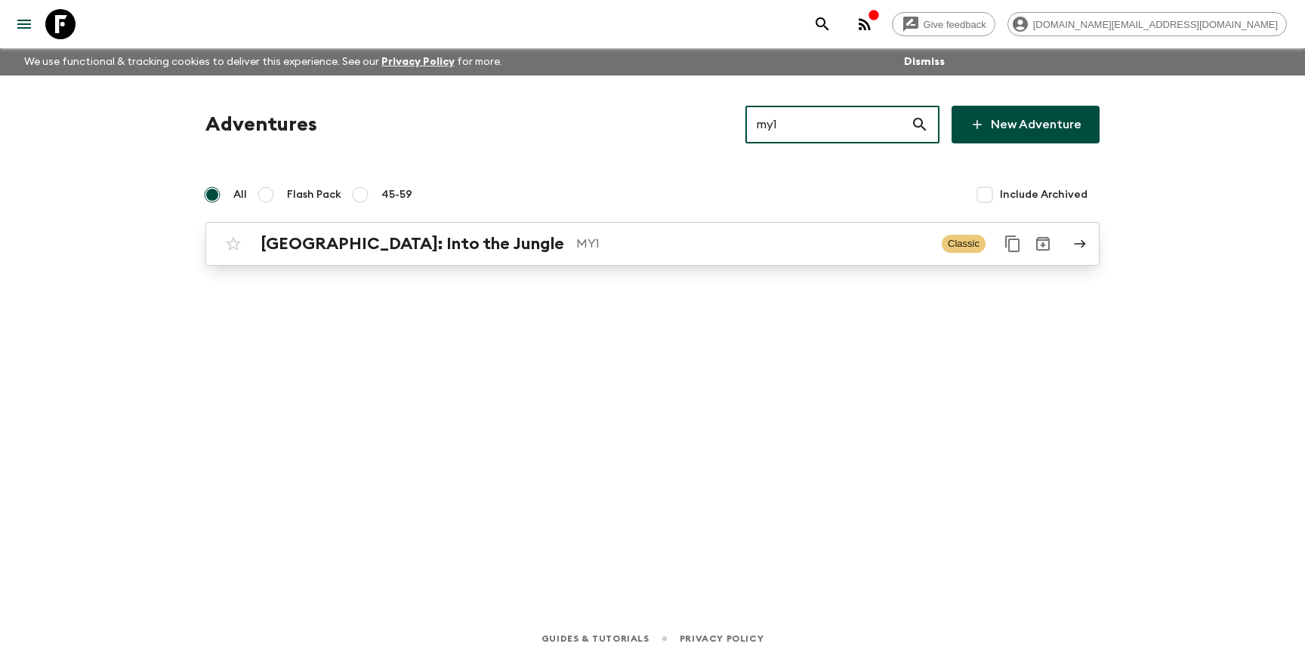
type input "my1"
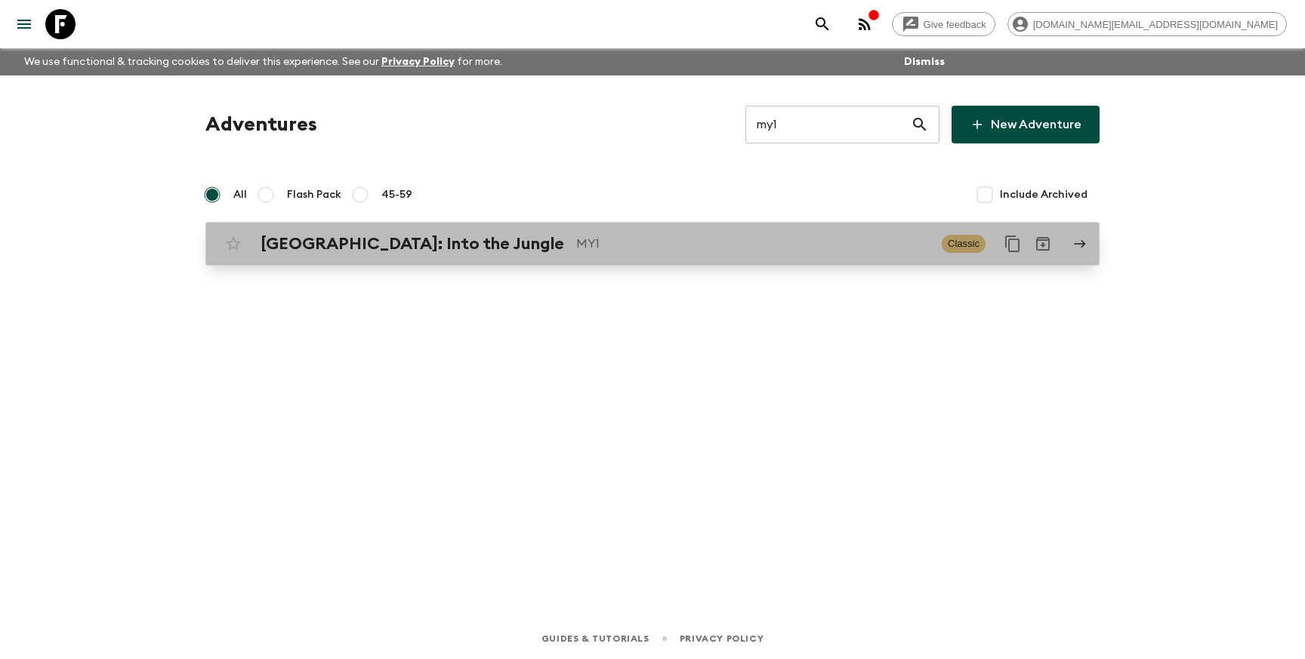
click at [699, 244] on p "MY1" at bounding box center [752, 244] width 353 height 18
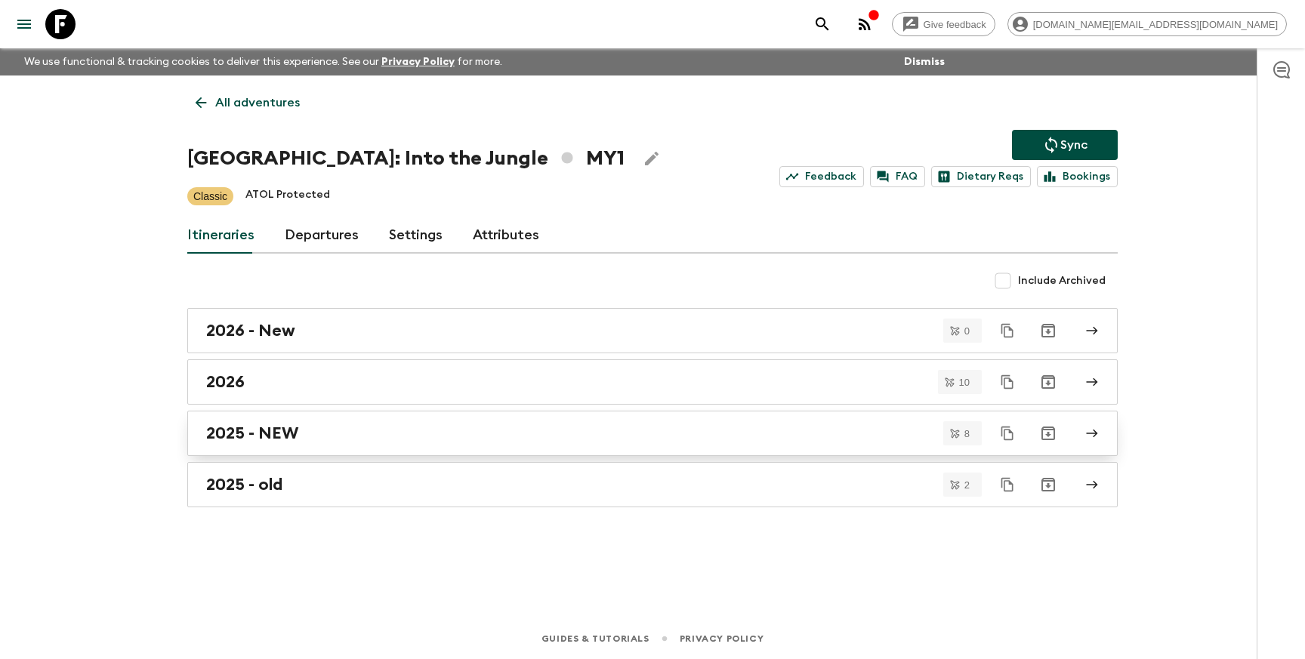
click at [407, 445] on link "2025 - NEW" at bounding box center [652, 433] width 931 height 45
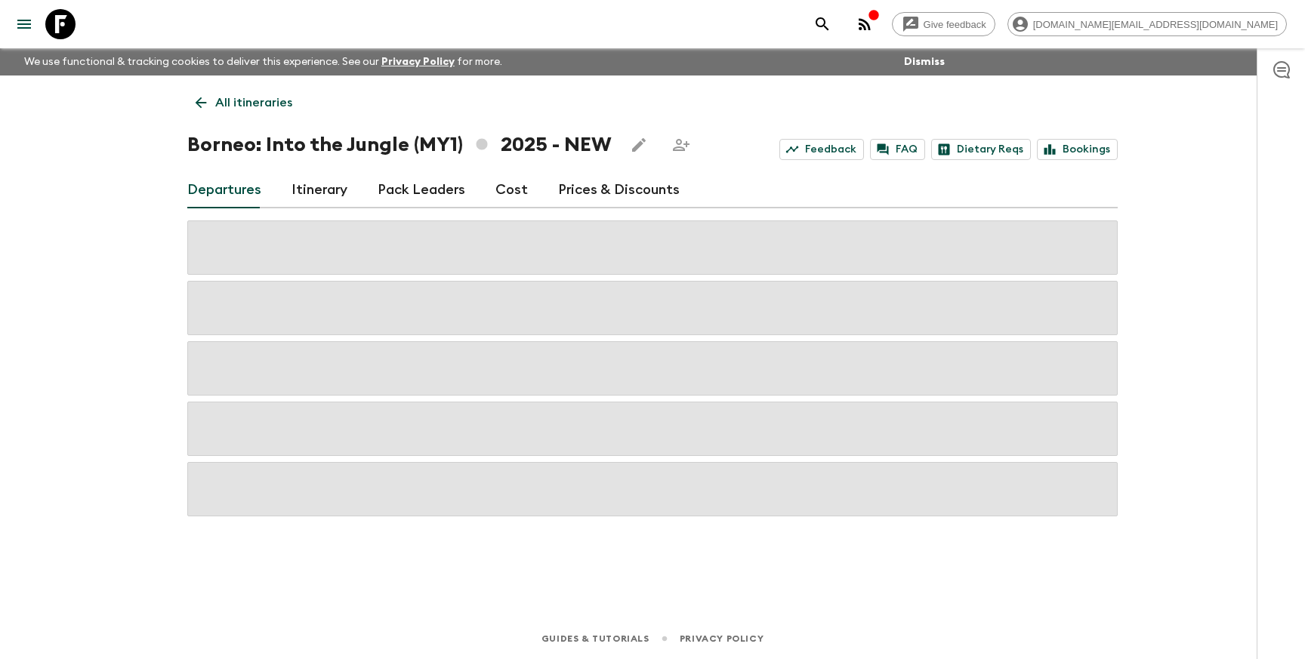
click at [592, 192] on link "Prices & Discounts" at bounding box center [619, 190] width 122 height 36
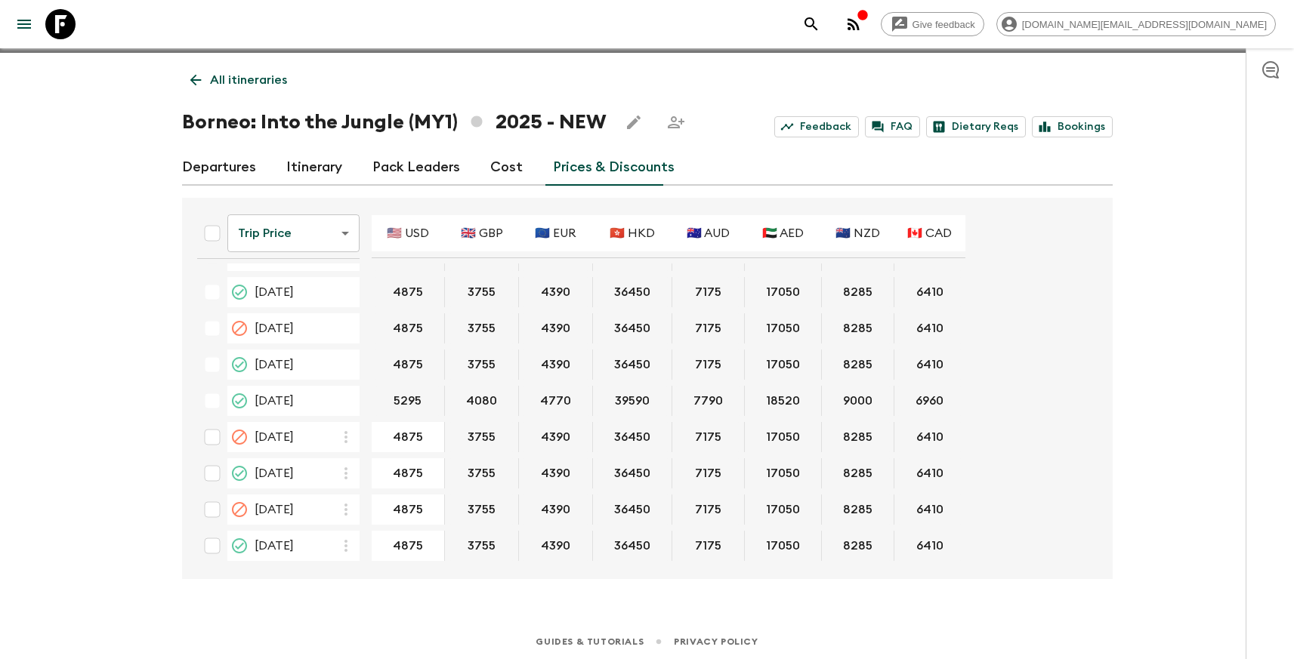
scroll to position [26, 0]
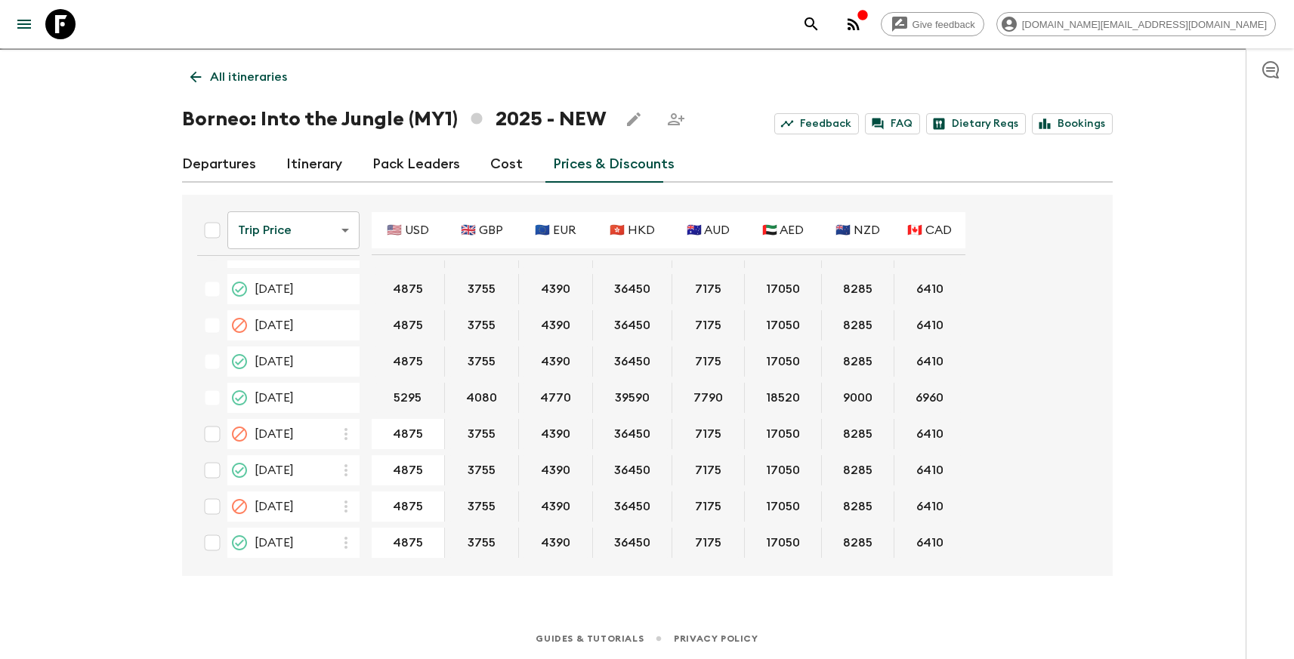
click at [257, 76] on p "All itineraries" at bounding box center [248, 77] width 77 height 18
click at [257, 76] on div "All itineraries Borneo: Into the Jungle (MY1) 2025 - NEW Feedback FAQ Dietary R…" at bounding box center [647, 313] width 967 height 526
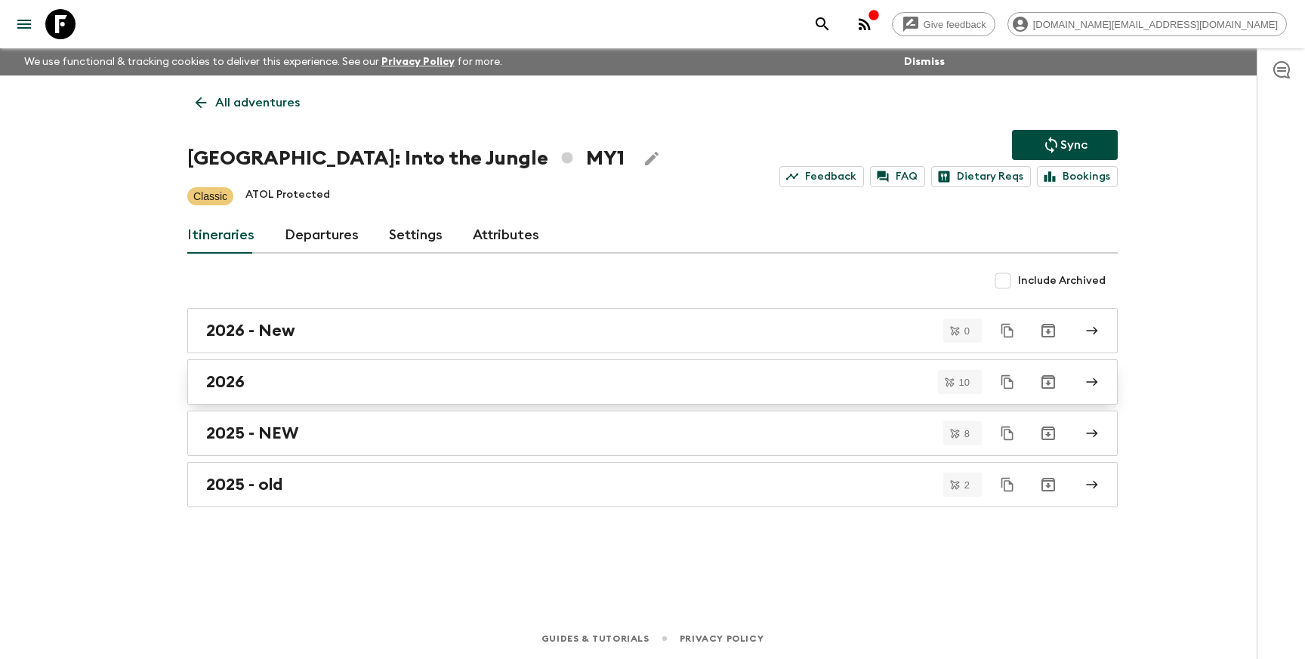
click at [312, 387] on div "2026" at bounding box center [638, 382] width 864 height 20
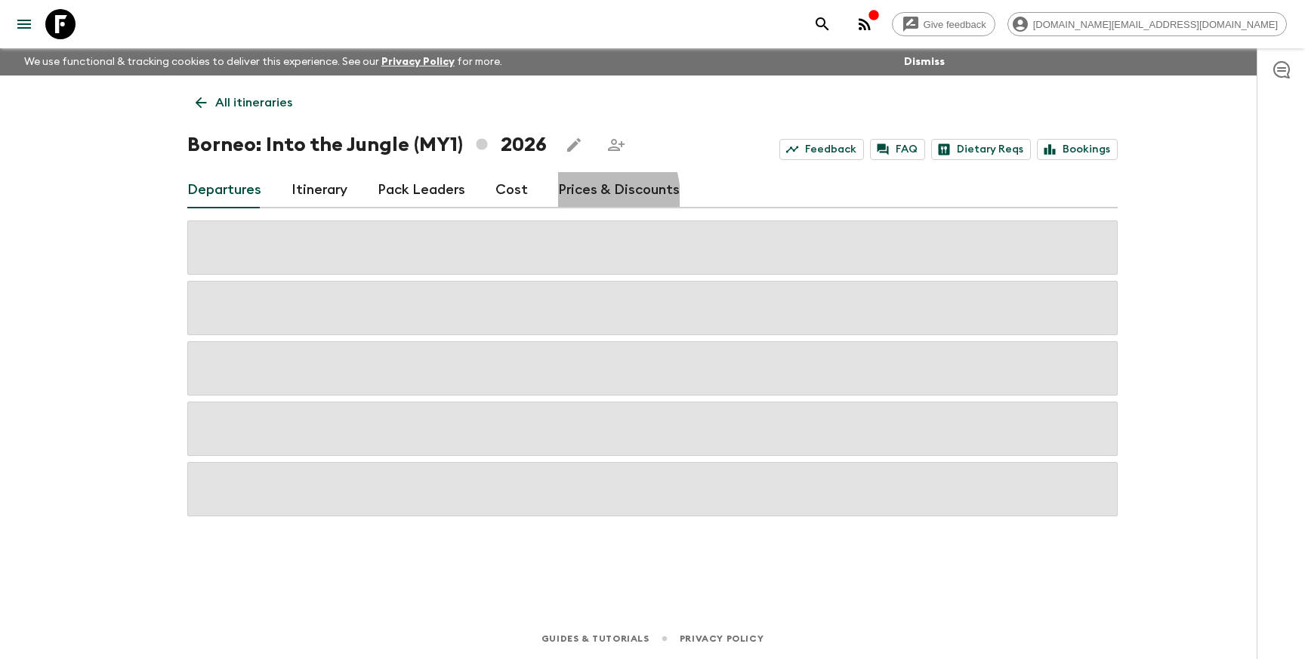
click at [578, 197] on link "Prices & Discounts" at bounding box center [619, 190] width 122 height 36
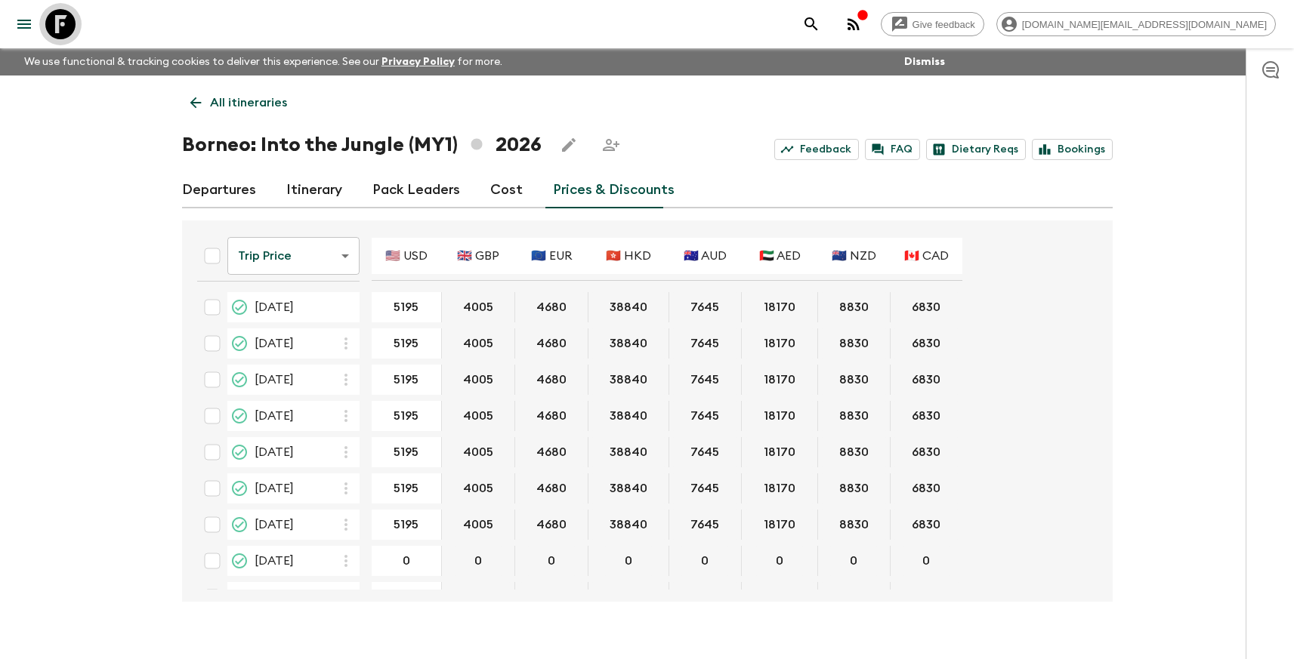
click at [56, 26] on icon at bounding box center [60, 24] width 30 height 30
